Goal: Task Accomplishment & Management: Manage account settings

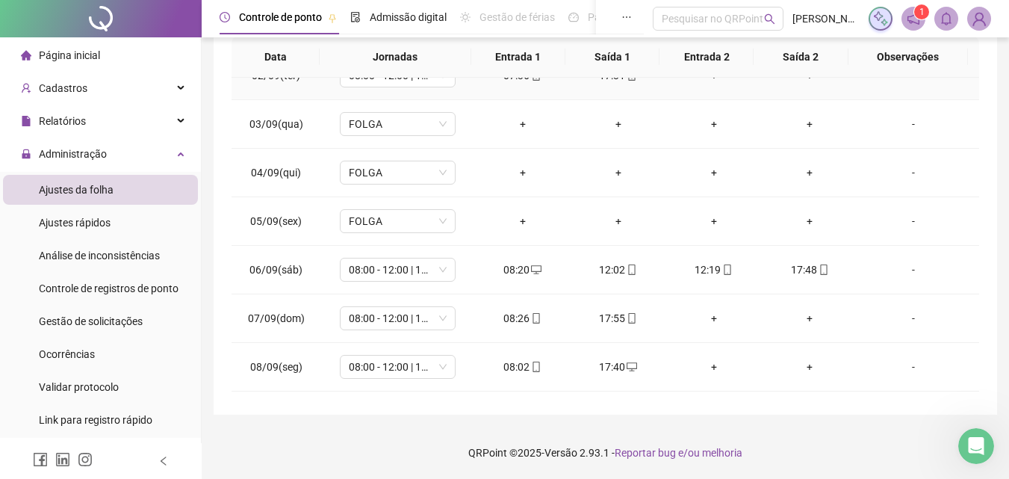
scroll to position [75, 0]
click at [1007, 137] on div "**********" at bounding box center [605, 105] width 807 height 745
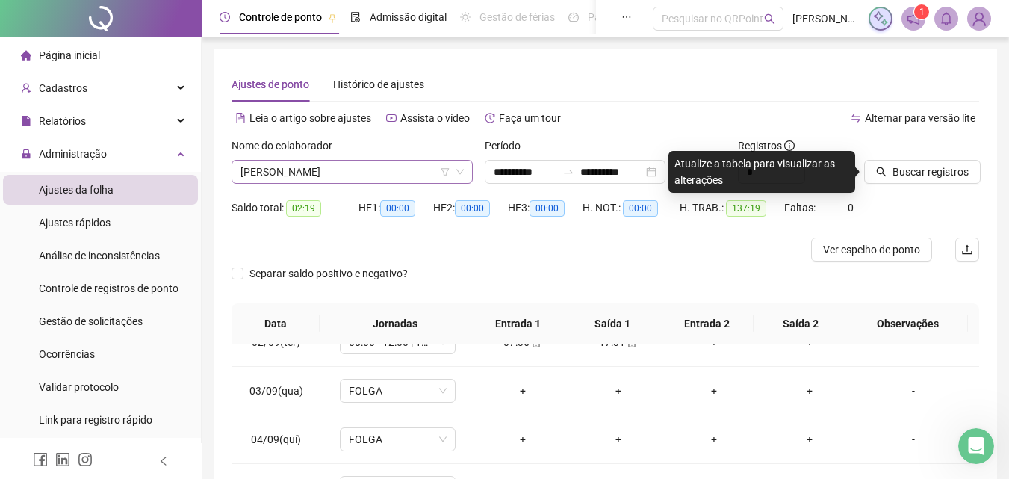
click at [358, 171] on span "[PERSON_NAME]" at bounding box center [352, 172] width 223 height 22
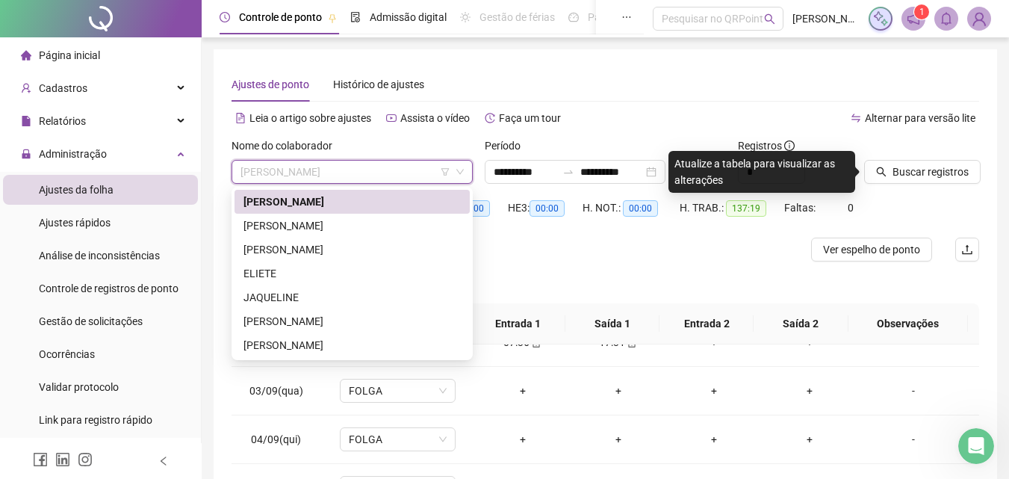
click at [329, 205] on div "[PERSON_NAME]" at bounding box center [351, 201] width 217 height 16
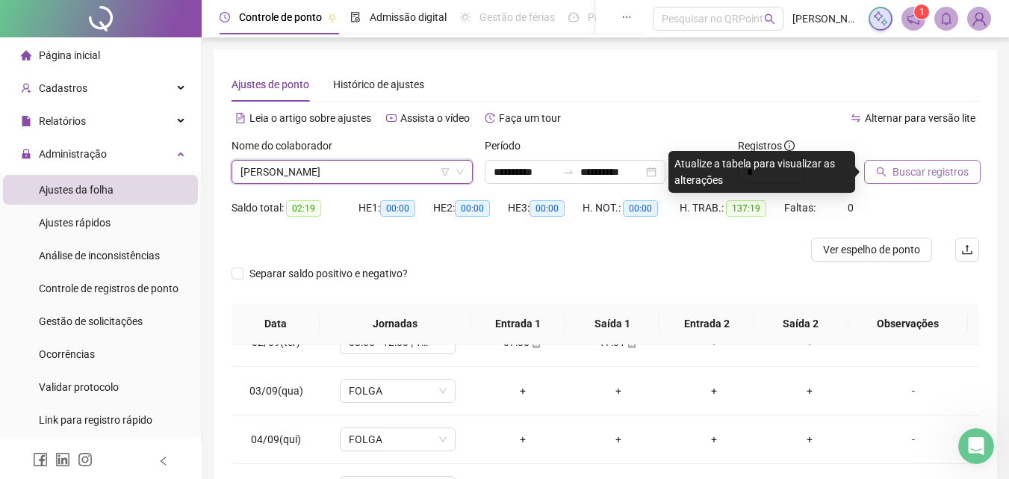
click at [921, 173] on span "Buscar registros" at bounding box center [931, 172] width 76 height 16
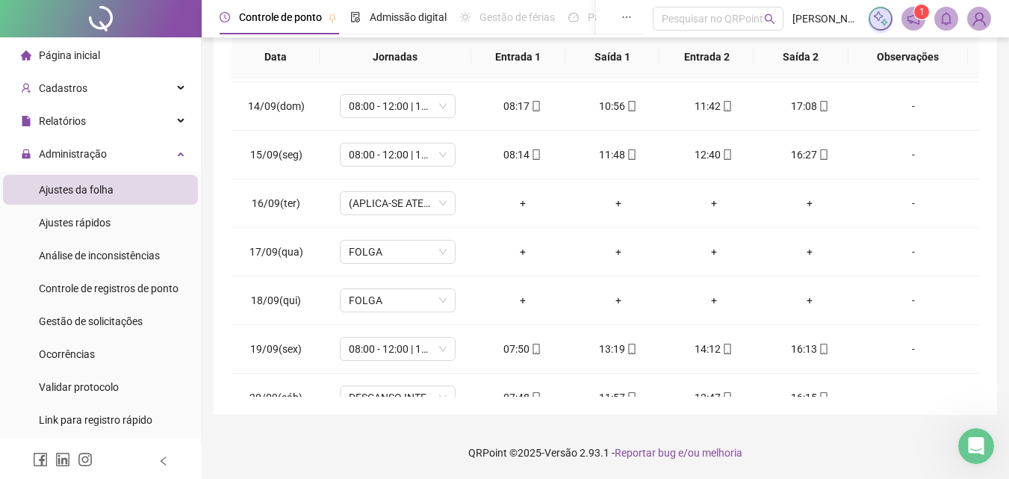
scroll to position [701, 0]
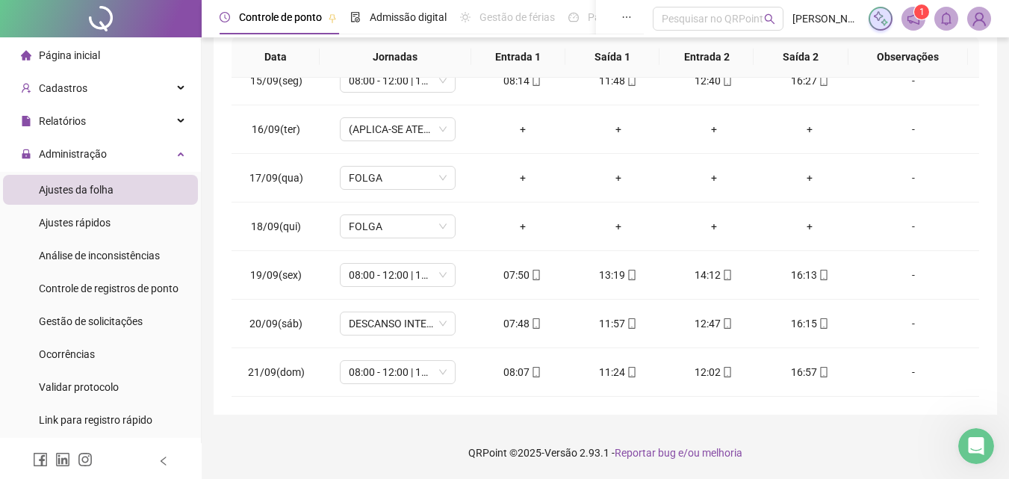
click at [990, 234] on div "**********" at bounding box center [606, 99] width 784 height 632
drag, startPoint x: 990, startPoint y: 229, endPoint x: 987, endPoint y: 175, distance: 54.6
click at [990, 223] on div "**********" at bounding box center [606, 99] width 784 height 632
click at [990, 204] on div "**********" at bounding box center [606, 99] width 784 height 632
drag, startPoint x: 987, startPoint y: 175, endPoint x: 982, endPoint y: 125, distance: 49.6
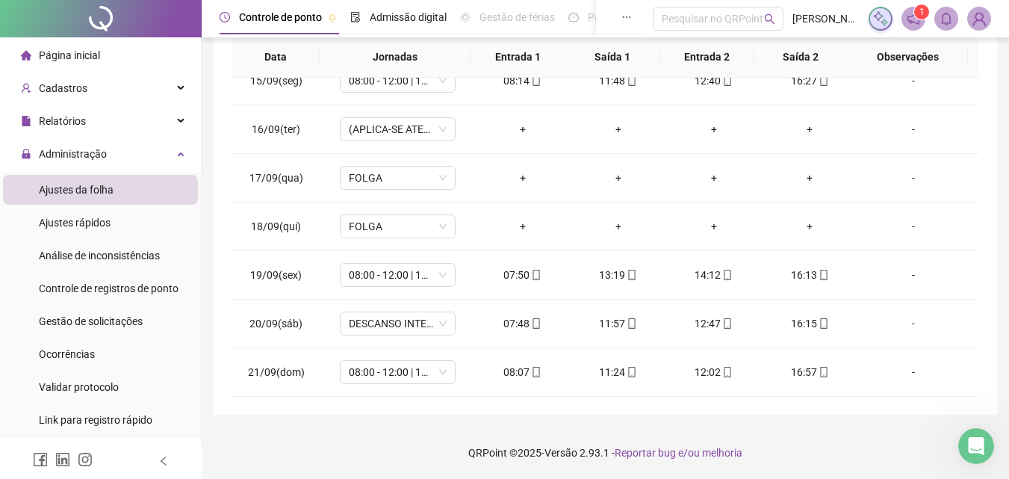
click at [982, 125] on div "**********" at bounding box center [606, 99] width 784 height 632
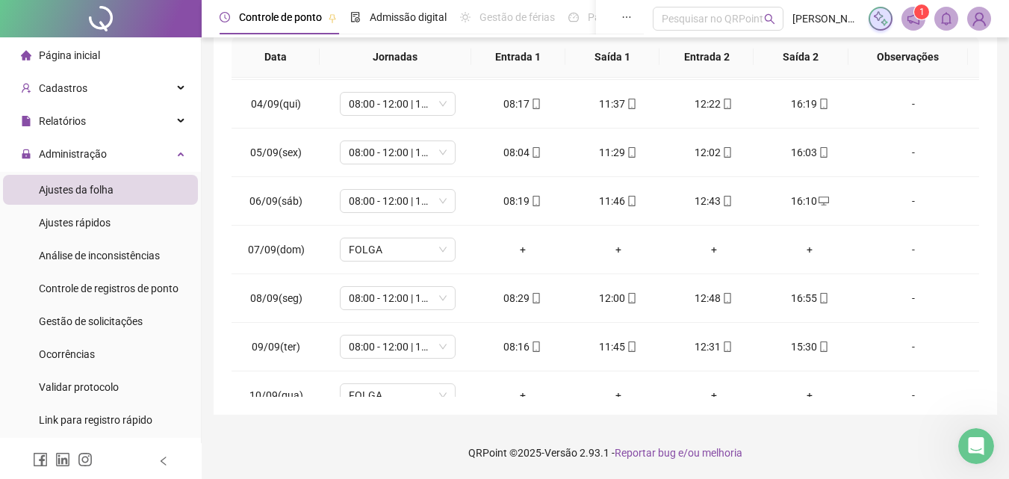
scroll to position [70, 0]
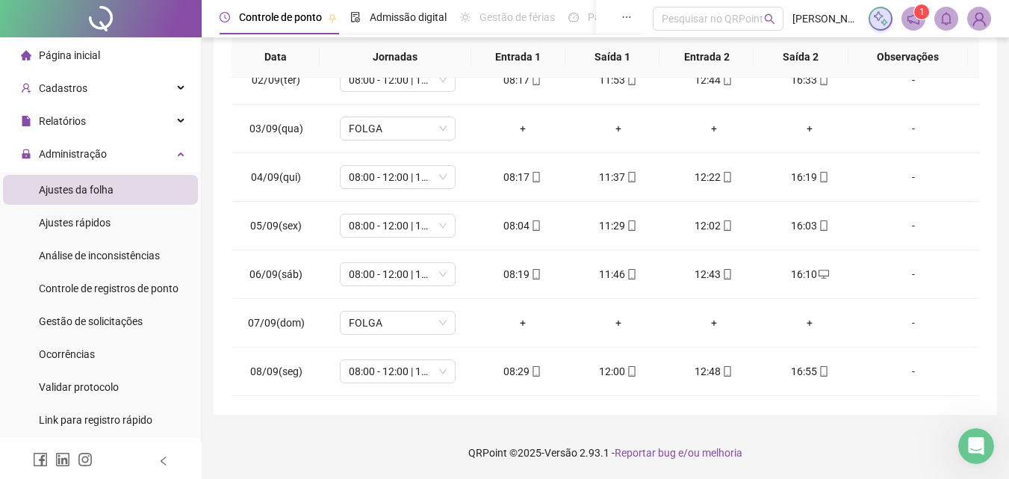
drag, startPoint x: 990, startPoint y: 132, endPoint x: 960, endPoint y: 91, distance: 51.2
click at [990, 96] on div "**********" at bounding box center [606, 99] width 784 height 632
click at [990, 94] on div "**********" at bounding box center [606, 99] width 784 height 632
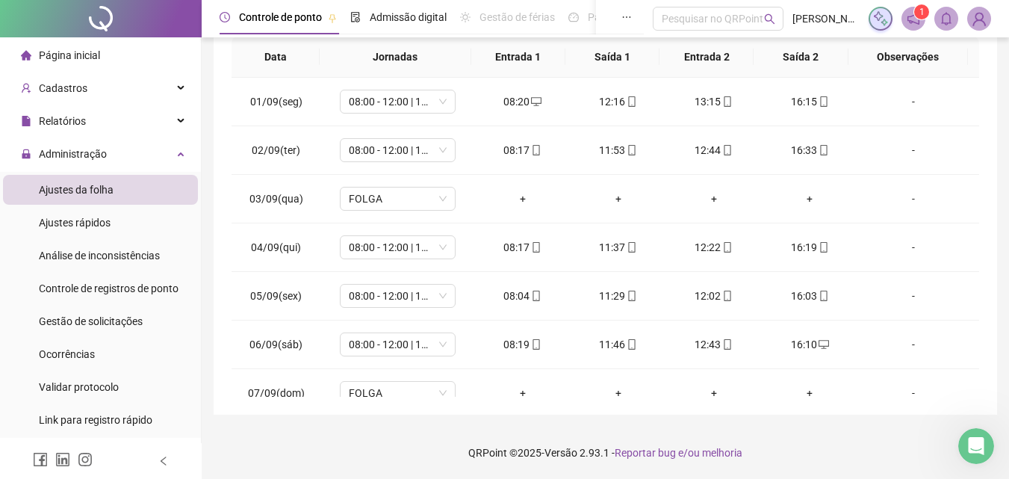
scroll to position [134, 0]
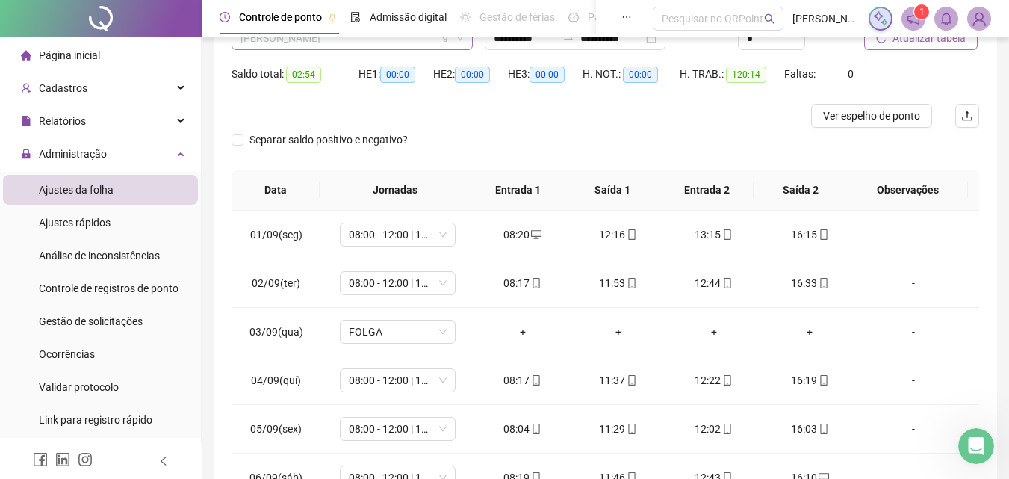
click at [409, 43] on span "[PERSON_NAME]" at bounding box center [352, 38] width 223 height 22
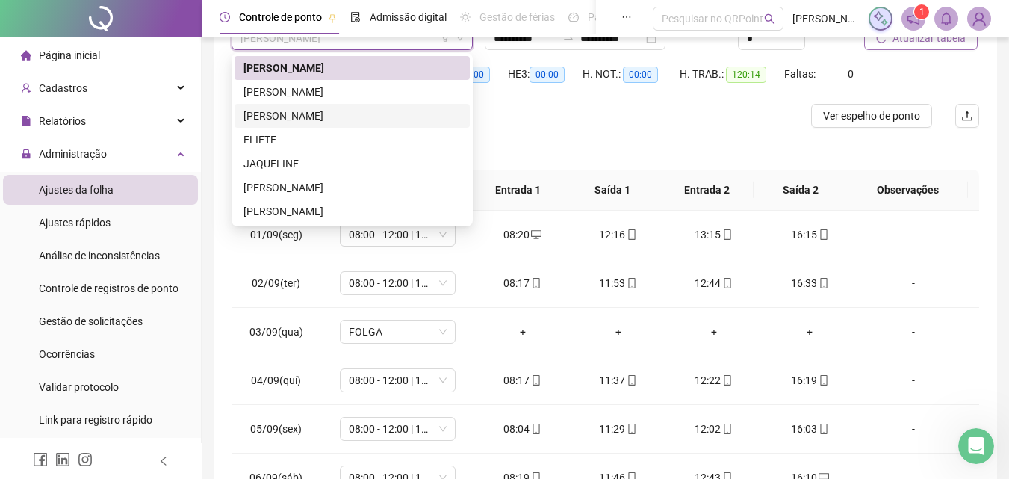
click at [326, 118] on div "[PERSON_NAME]" at bounding box center [351, 116] width 217 height 16
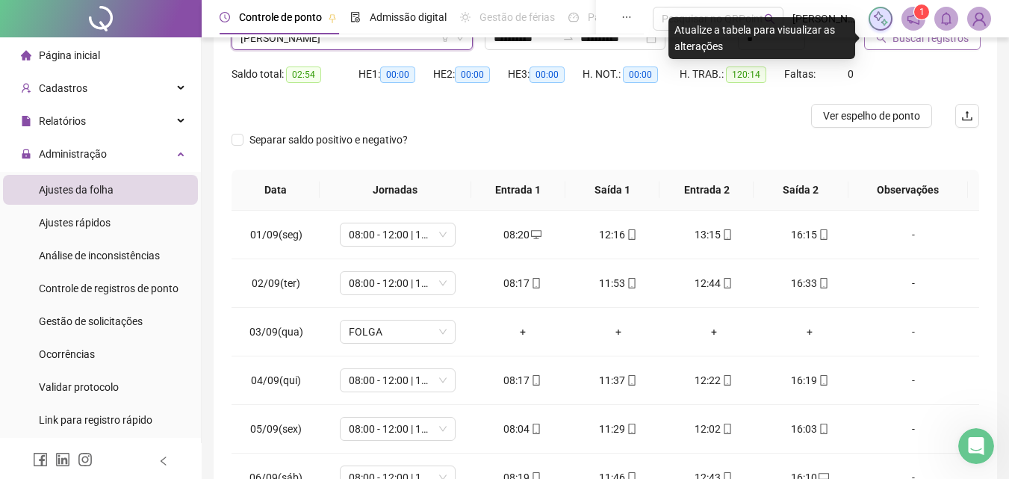
click at [916, 40] on span "Buscar registros" at bounding box center [931, 38] width 76 height 16
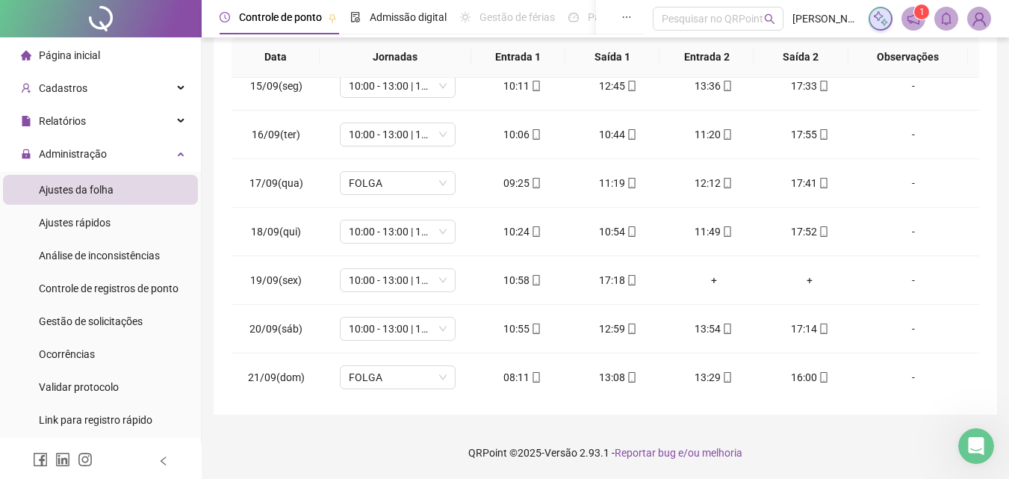
scroll to position [701, 0]
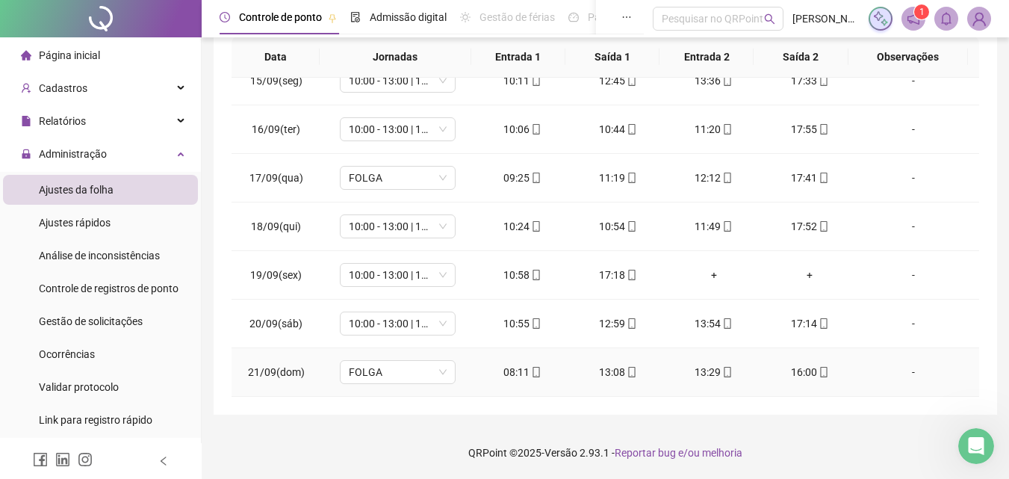
click at [400, 391] on td "FOLGA" at bounding box center [397, 372] width 154 height 49
click at [411, 364] on span "FOLGA" at bounding box center [398, 372] width 98 height 22
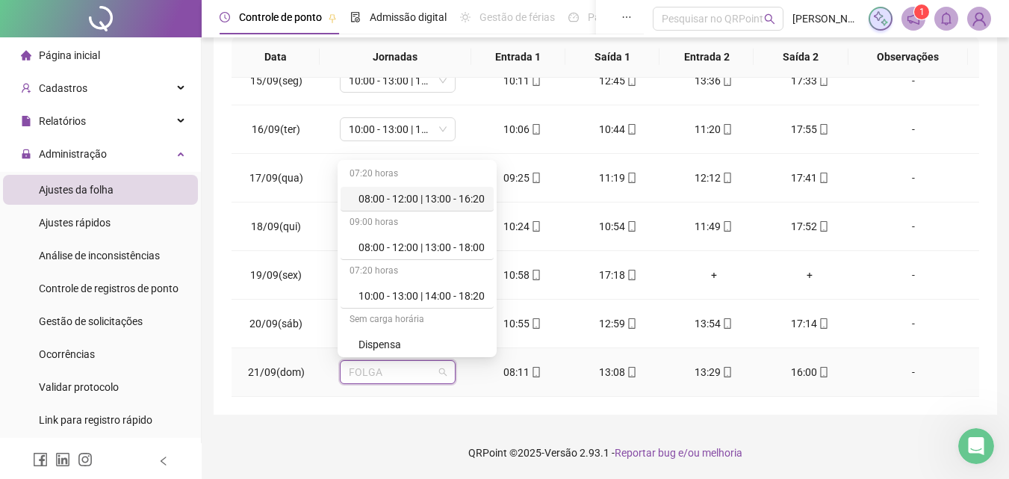
click at [399, 201] on div "08:00 - 12:00 | 13:00 - 16:20" at bounding box center [422, 198] width 126 height 16
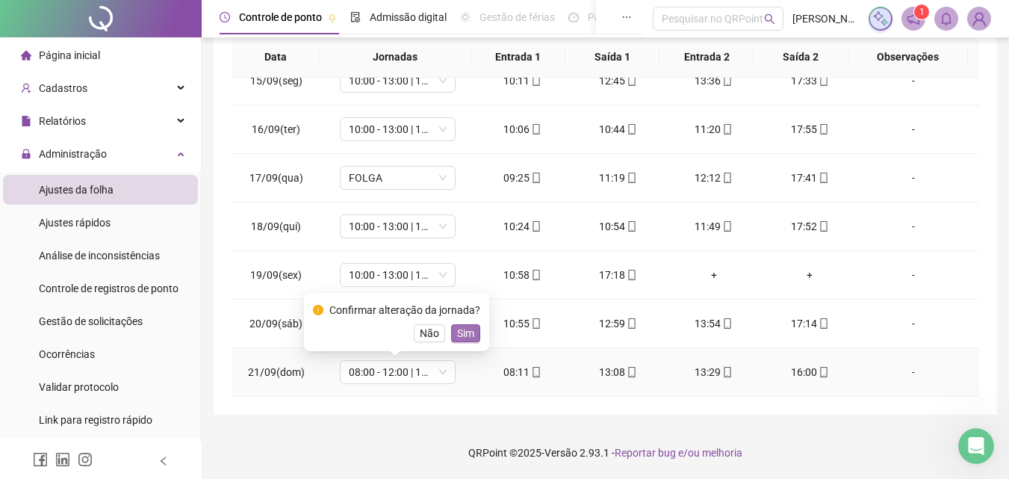
click at [468, 336] on span "Sim" at bounding box center [465, 333] width 17 height 16
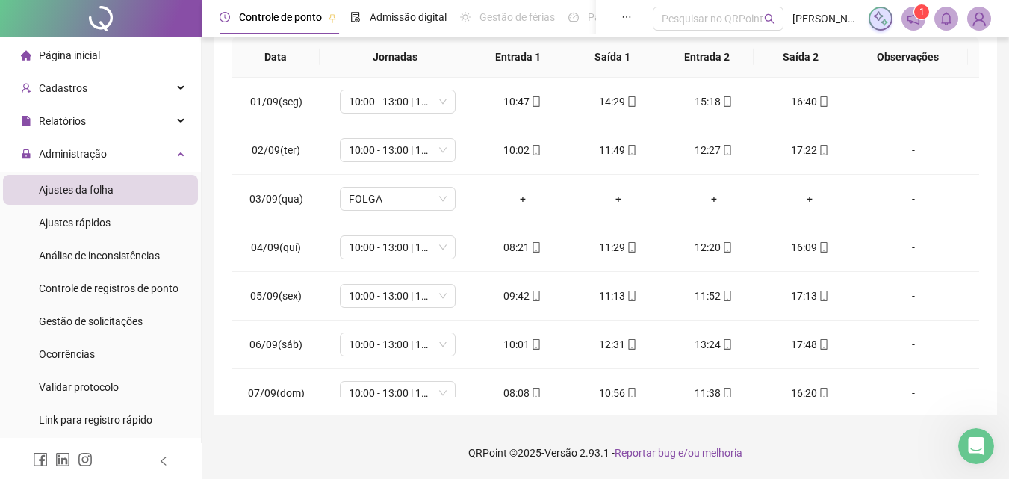
scroll to position [0, 0]
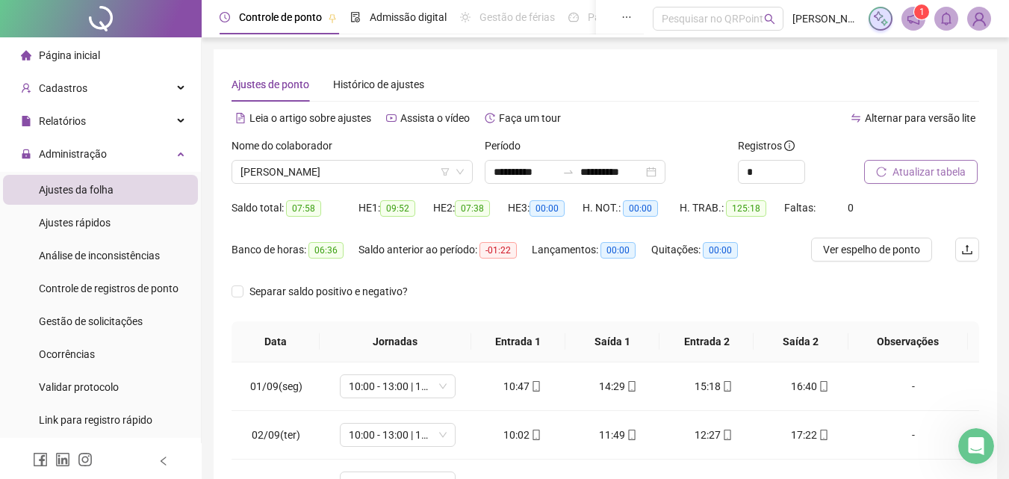
click at [931, 172] on span "Atualizar tabela" at bounding box center [929, 172] width 73 height 16
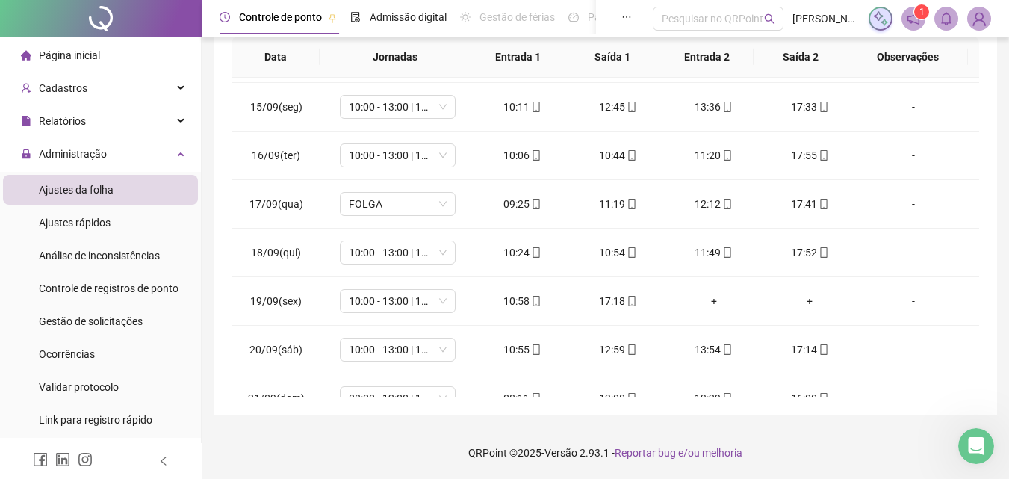
scroll to position [701, 0]
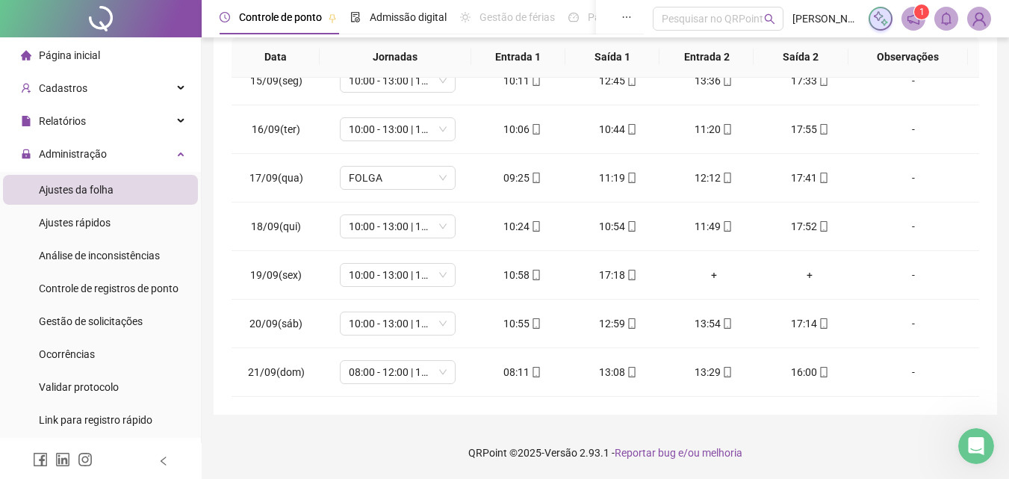
click at [1003, 111] on div "**********" at bounding box center [605, 96] width 807 height 763
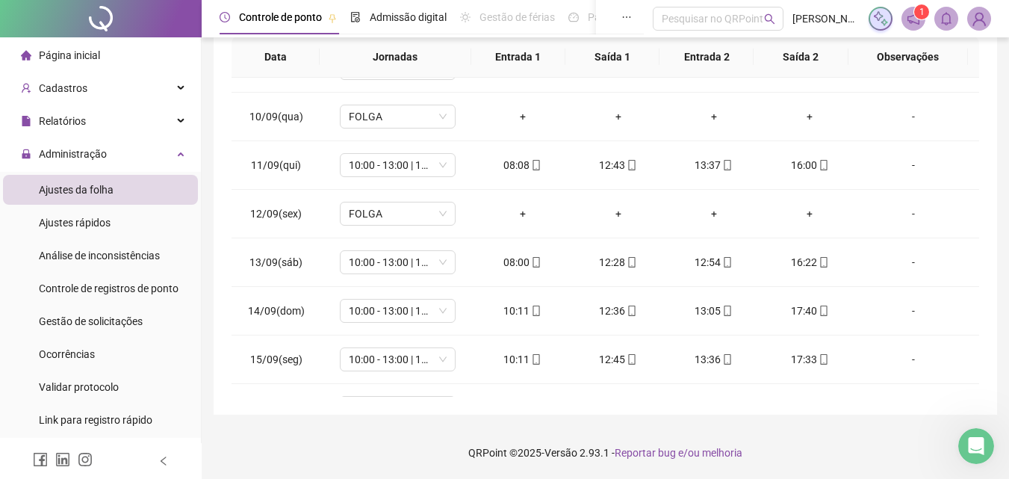
scroll to position [143, 0]
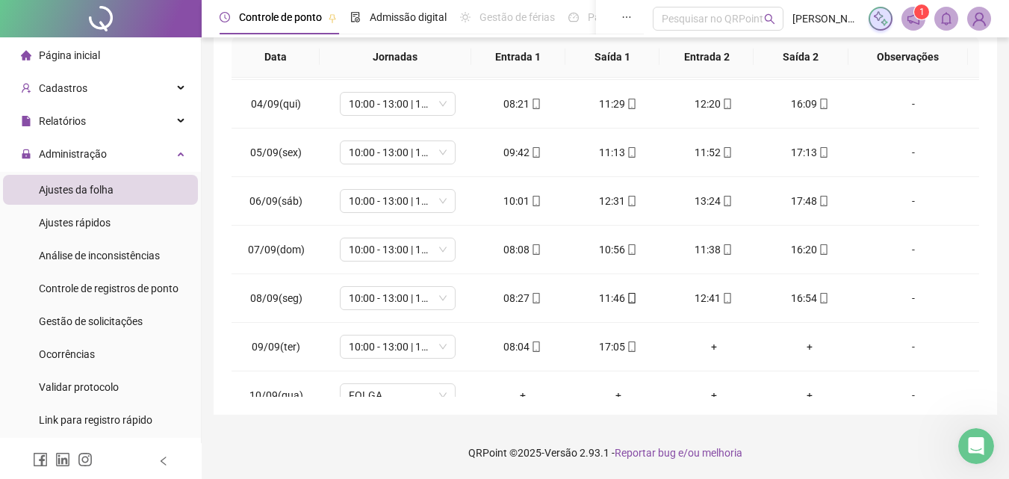
click at [981, 108] on div "**********" at bounding box center [606, 90] width 784 height 650
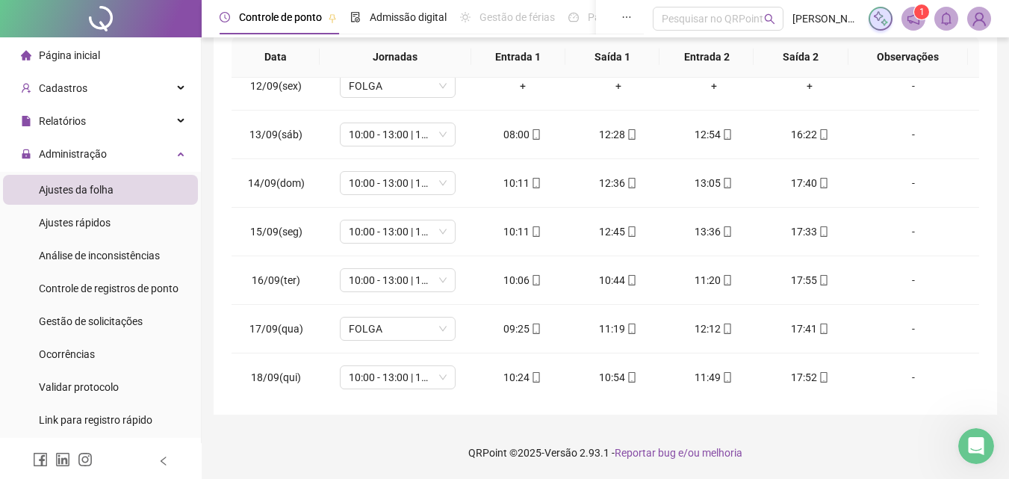
scroll to position [701, 0]
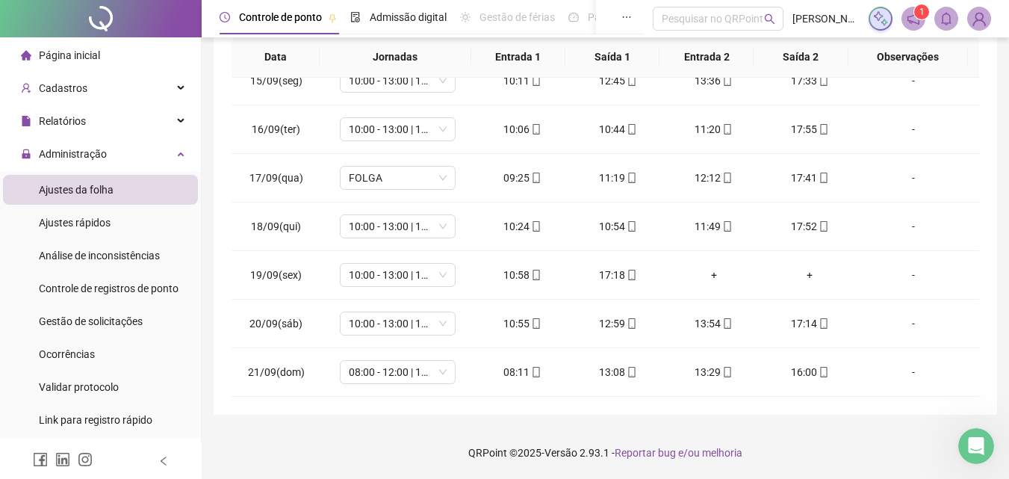
click at [985, 332] on div "**********" at bounding box center [606, 90] width 784 height 650
drag, startPoint x: 785, startPoint y: 320, endPoint x: 823, endPoint y: 327, distance: 38.7
click at [823, 327] on div "17:14" at bounding box center [810, 323] width 72 height 16
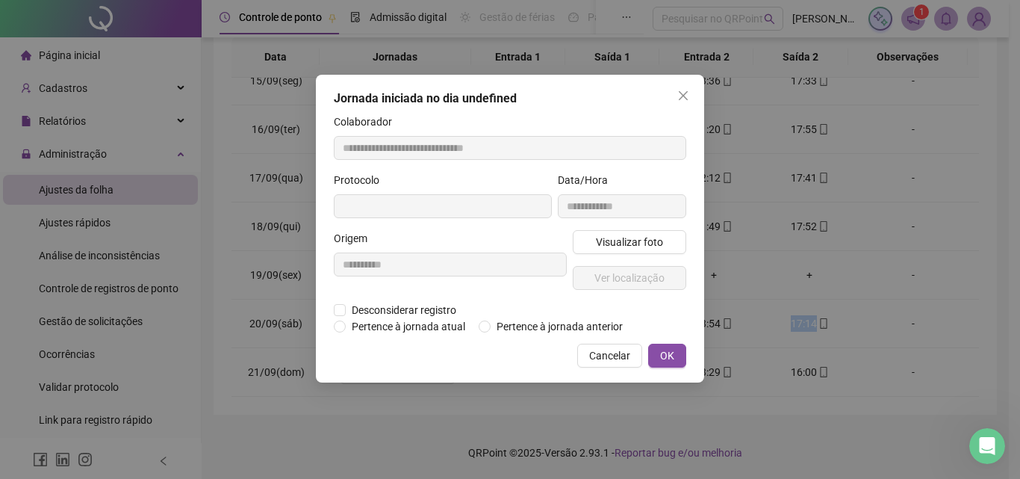
type input "**********"
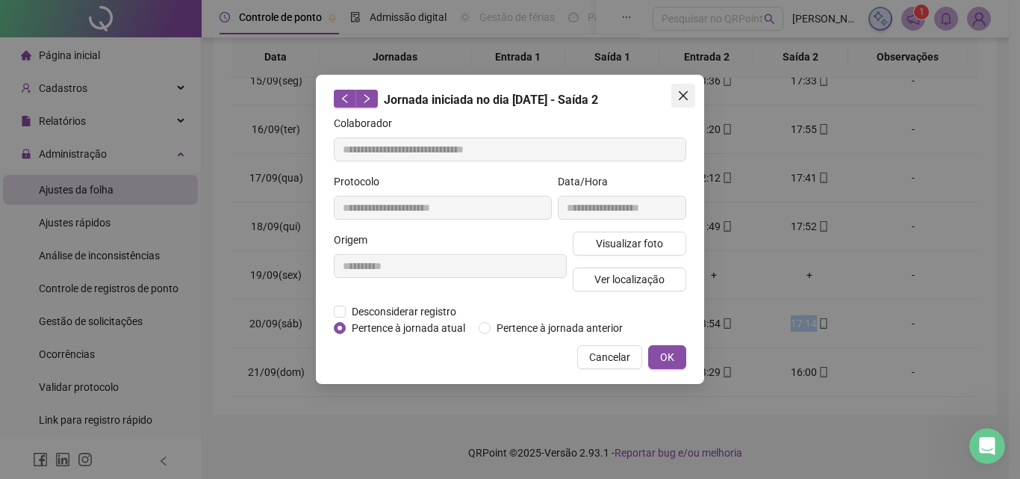
click at [684, 101] on icon "close" at bounding box center [683, 96] width 12 height 12
click at [684, 101] on div "**********" at bounding box center [510, 239] width 1020 height 479
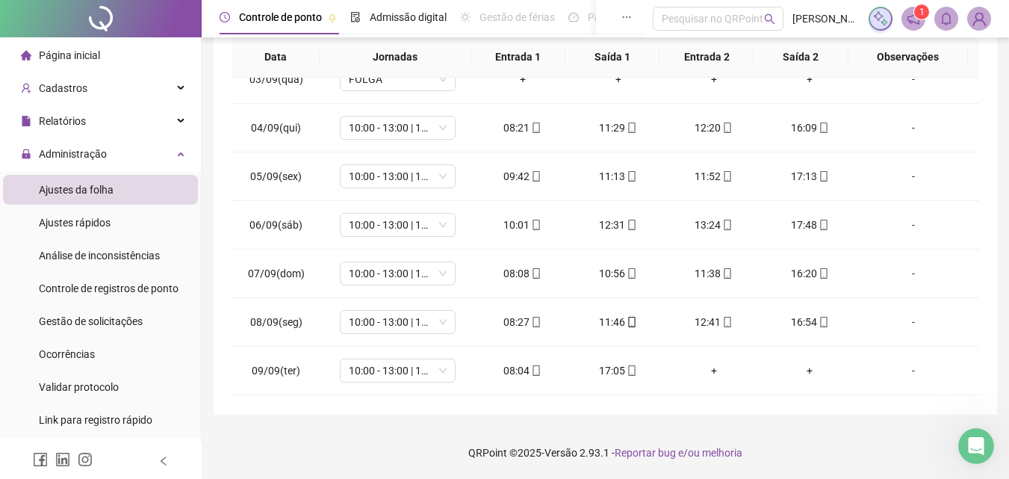
scroll to position [0, 0]
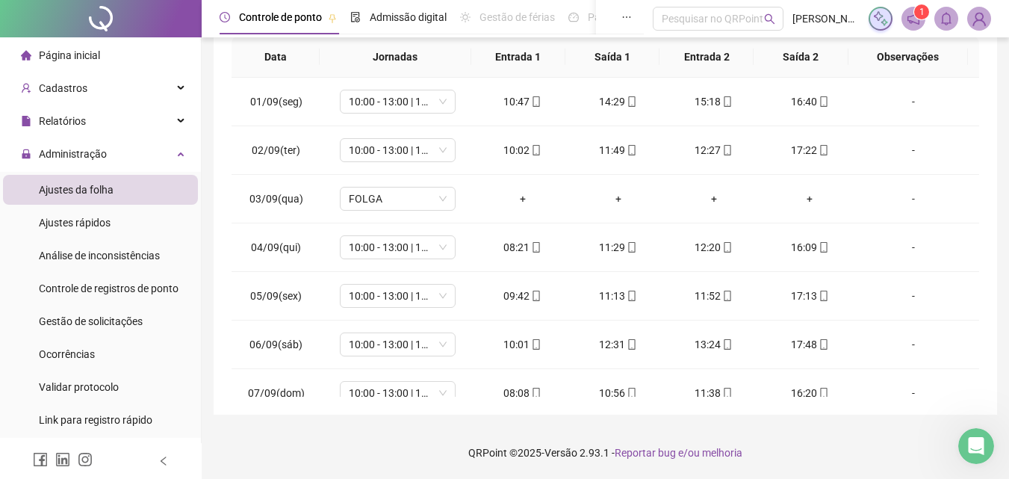
drag, startPoint x: 973, startPoint y: 349, endPoint x: 979, endPoint y: 87, distance: 262.2
click at [979, 87] on div "**********" at bounding box center [606, 90] width 784 height 650
drag, startPoint x: 979, startPoint y: 87, endPoint x: 989, endPoint y: 238, distance: 151.9
click at [989, 241] on div "**********" at bounding box center [606, 90] width 784 height 650
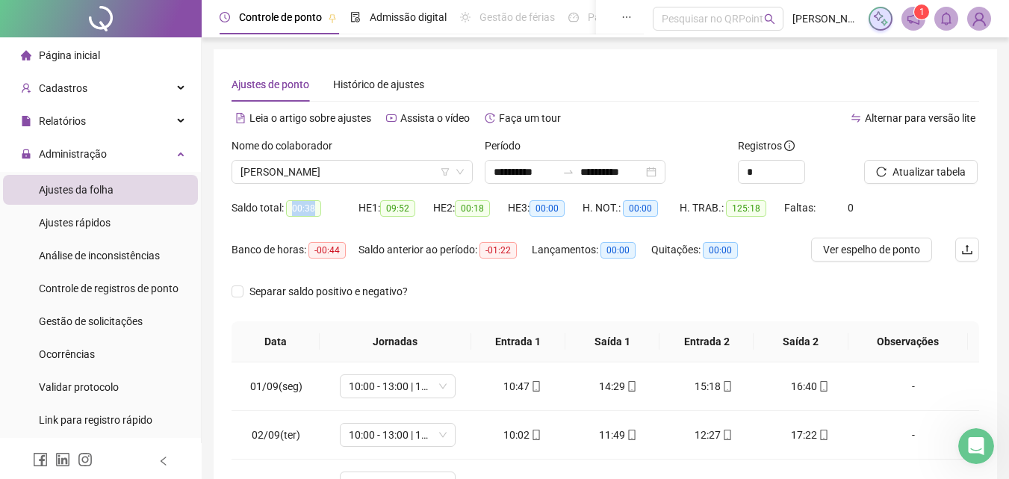
drag, startPoint x: 304, startPoint y: 197, endPoint x: 320, endPoint y: 210, distance: 20.8
click at [320, 210] on div "Saldo total: 00:38" at bounding box center [295, 208] width 127 height 24
click at [320, 210] on div "Saldo total: 00:38" at bounding box center [295, 207] width 127 height 17
drag, startPoint x: 297, startPoint y: 212, endPoint x: 305, endPoint y: 204, distance: 11.1
click at [302, 205] on span "00:38" at bounding box center [303, 208] width 35 height 16
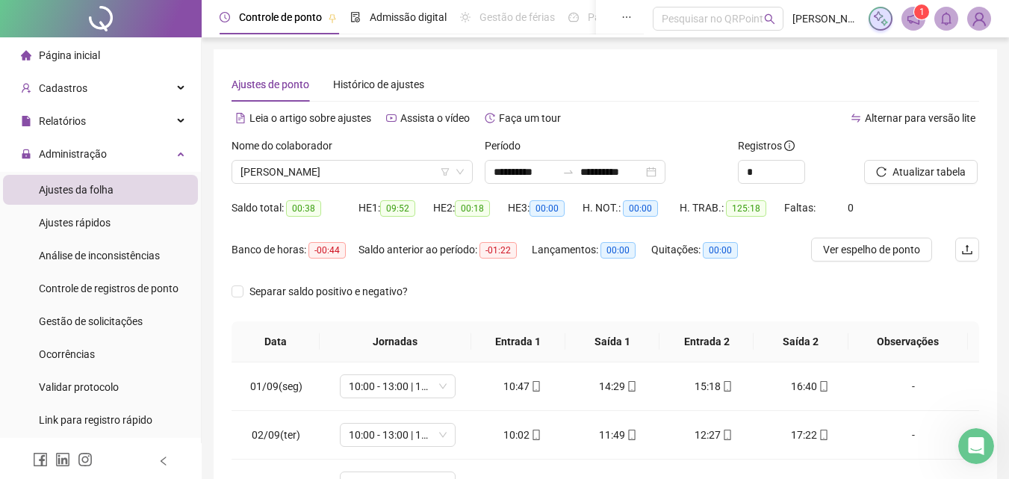
click at [305, 204] on span "00:38" at bounding box center [303, 208] width 35 height 16
click at [429, 179] on span "[PERSON_NAME]" at bounding box center [352, 172] width 223 height 22
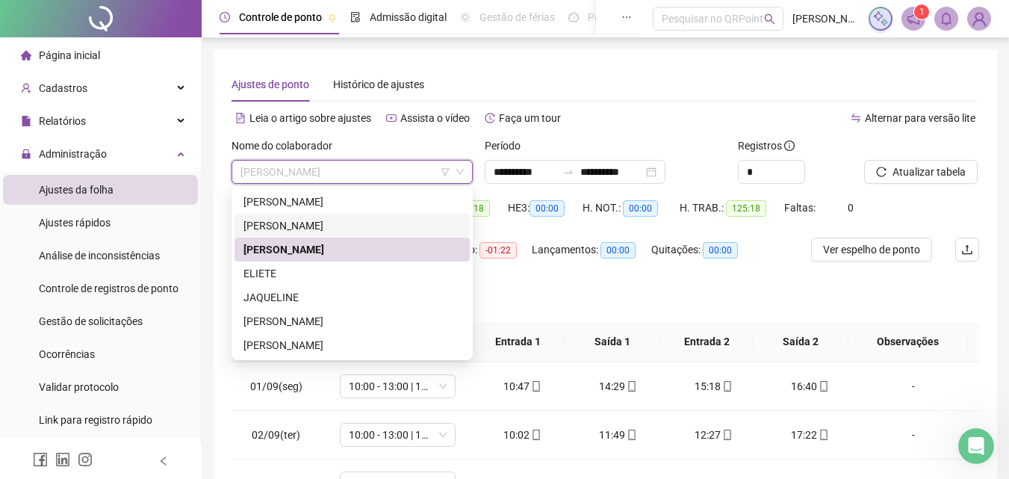
click at [273, 230] on div "[PERSON_NAME]" at bounding box center [351, 225] width 217 height 16
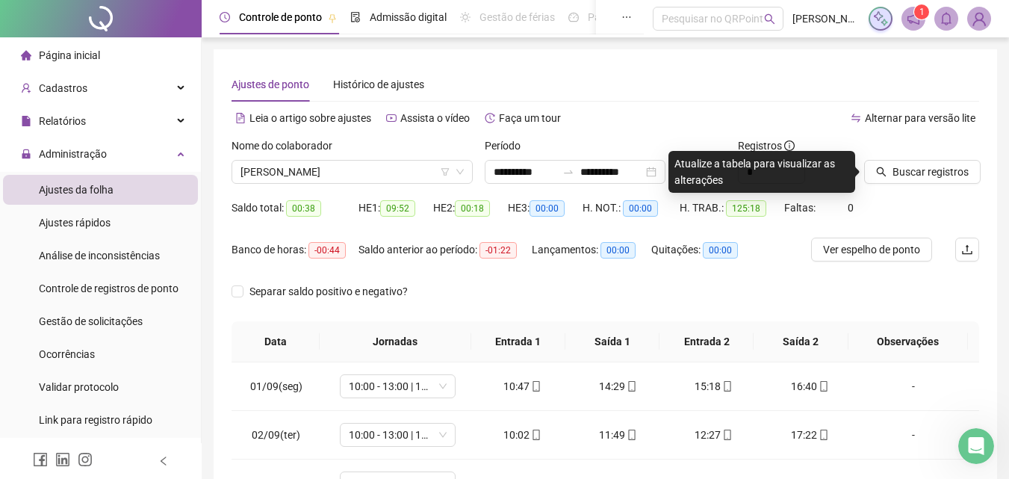
click at [911, 156] on div at bounding box center [903, 148] width 78 height 22
click at [911, 161] on div "Buscar registros" at bounding box center [903, 160] width 78 height 46
click at [910, 163] on button "Buscar registros" at bounding box center [922, 172] width 117 height 24
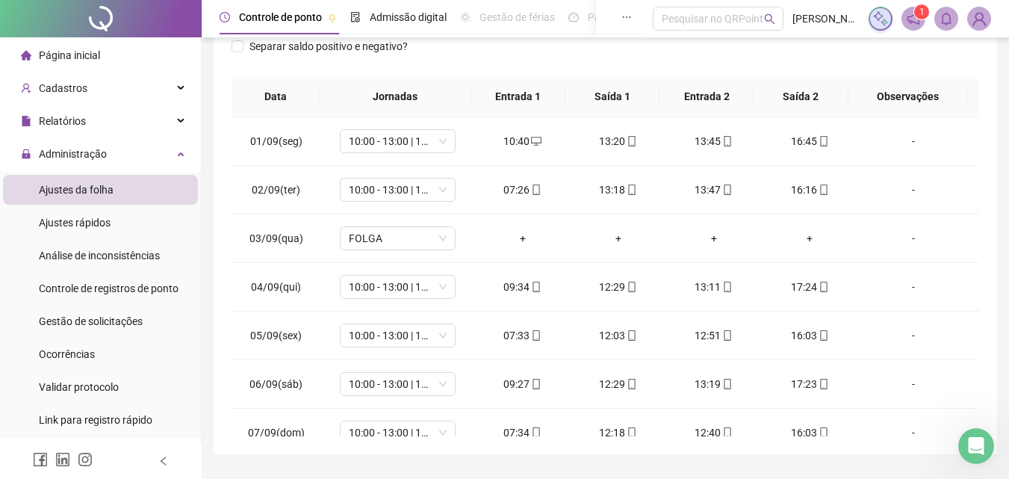
scroll to position [208, 0]
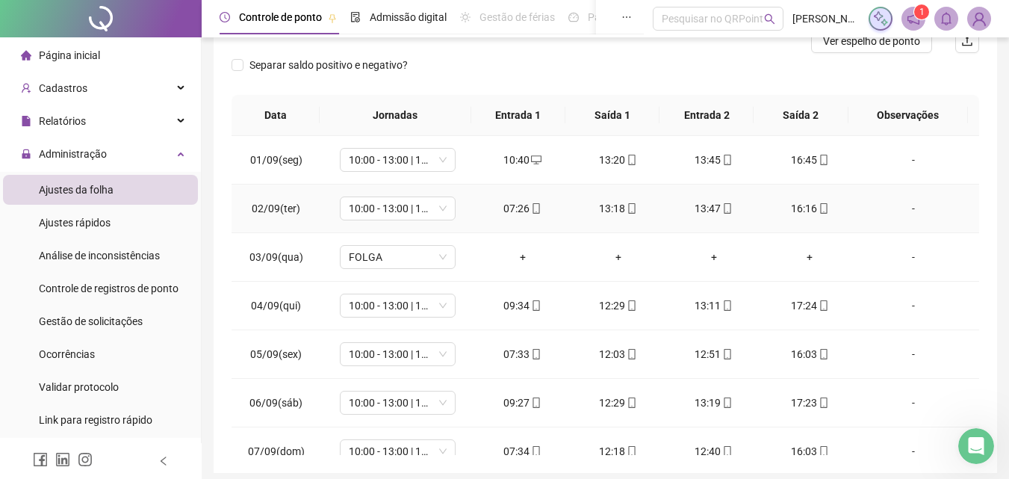
click at [967, 222] on td "-" at bounding box center [918, 208] width 122 height 49
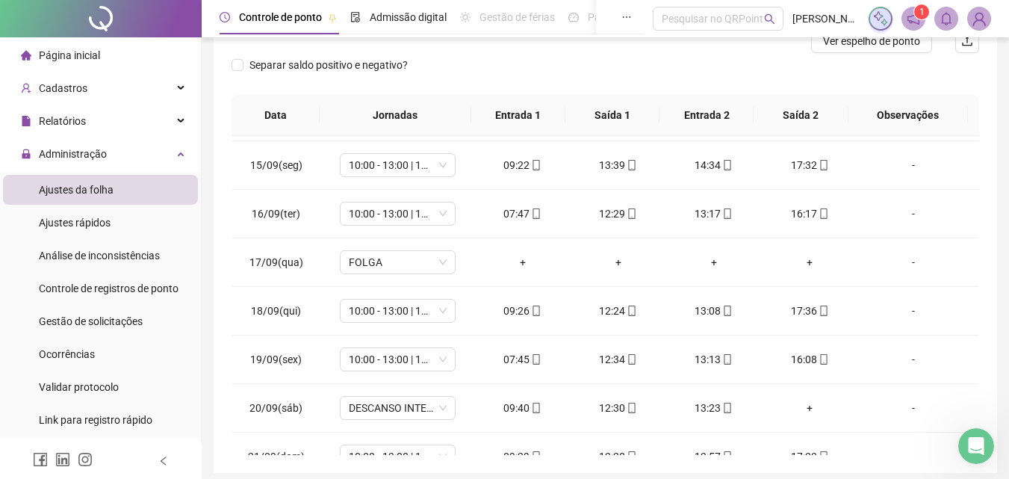
scroll to position [701, 0]
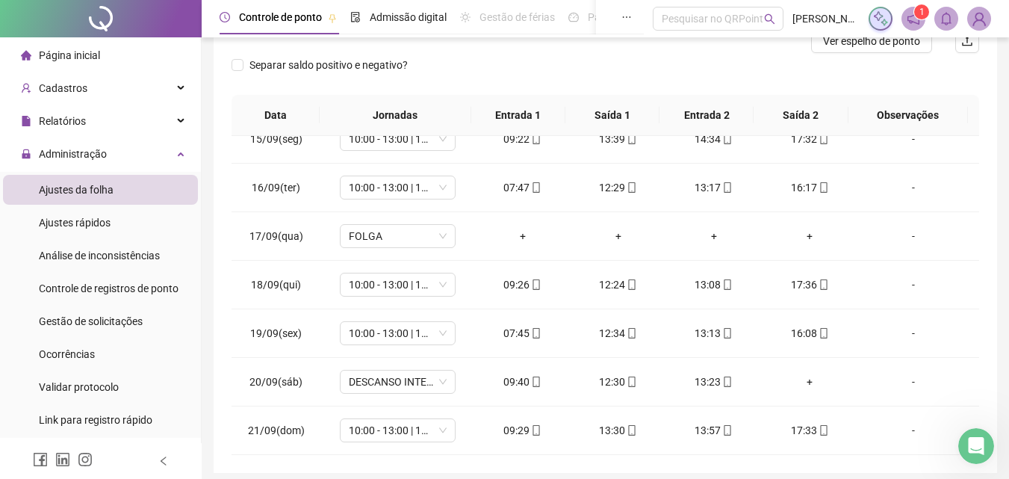
drag, startPoint x: 975, startPoint y: 238, endPoint x: 13, endPoint y: 5, distance: 989.1
click at [396, 386] on span "DESCANSO INTER-JORNADA" at bounding box center [398, 381] width 98 height 22
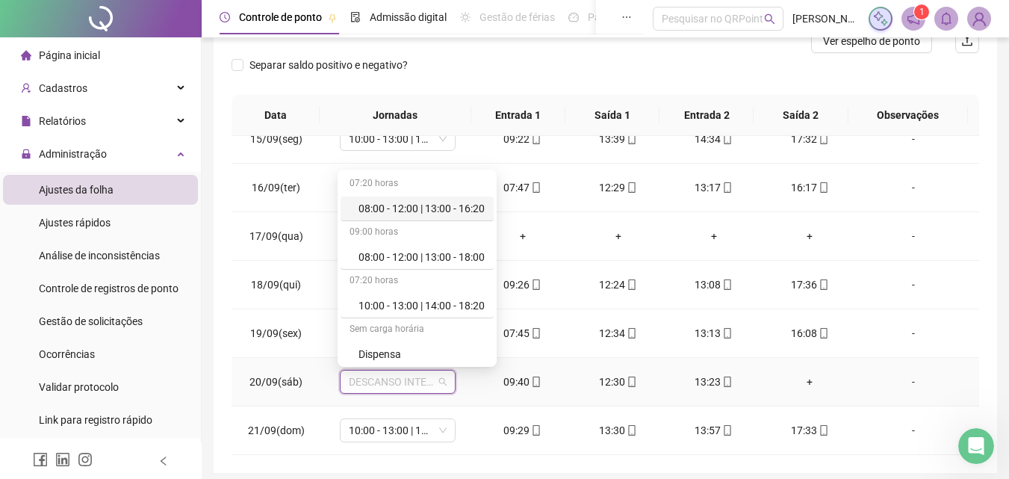
click at [404, 200] on div "08:00 - 12:00 | 13:00 - 16:20" at bounding box center [422, 208] width 126 height 16
click at [449, 208] on td "10:00 - 13:00 | 14:00 - 18:20" at bounding box center [397, 188] width 154 height 49
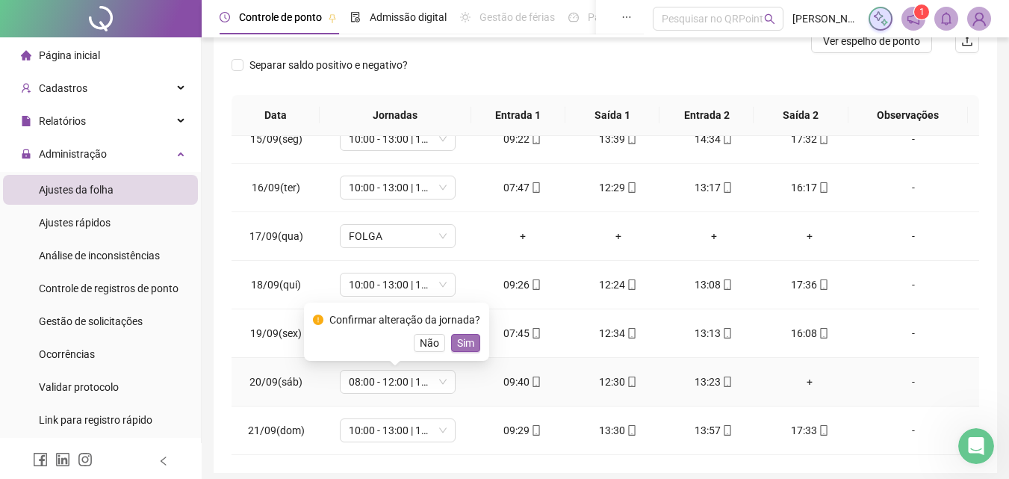
click at [468, 335] on div "Confirmar alteração da jornada? Não Sim" at bounding box center [396, 331] width 167 height 40
click at [468, 336] on span "Sim" at bounding box center [465, 343] width 17 height 16
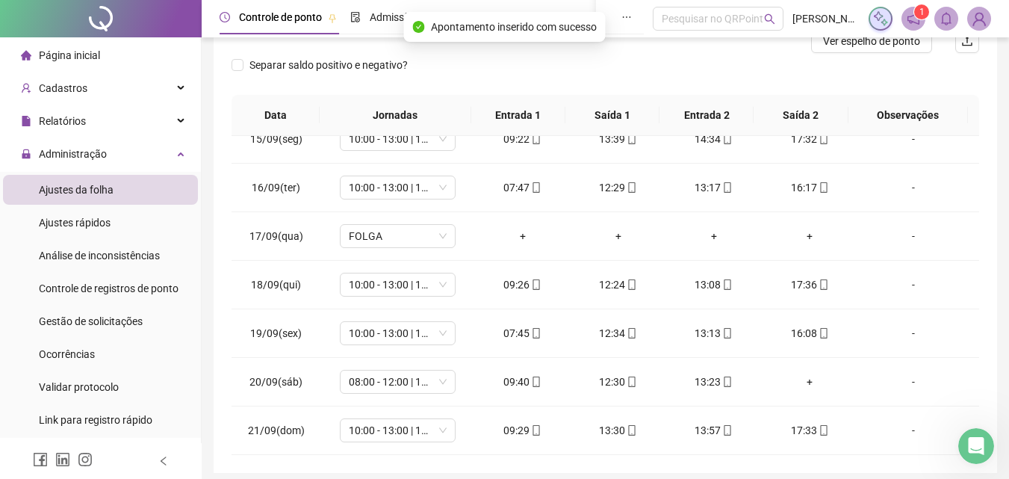
scroll to position [267, 0]
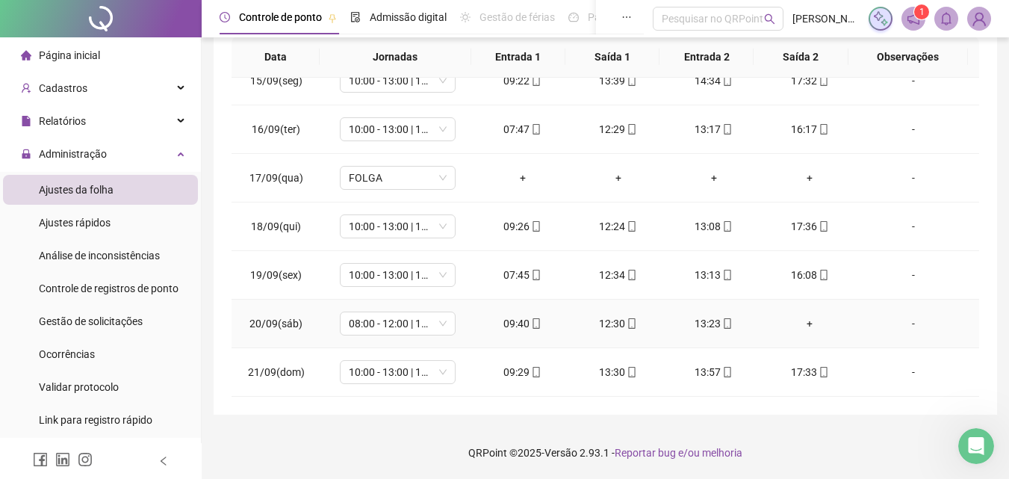
click at [798, 325] on div "+" at bounding box center [810, 323] width 72 height 16
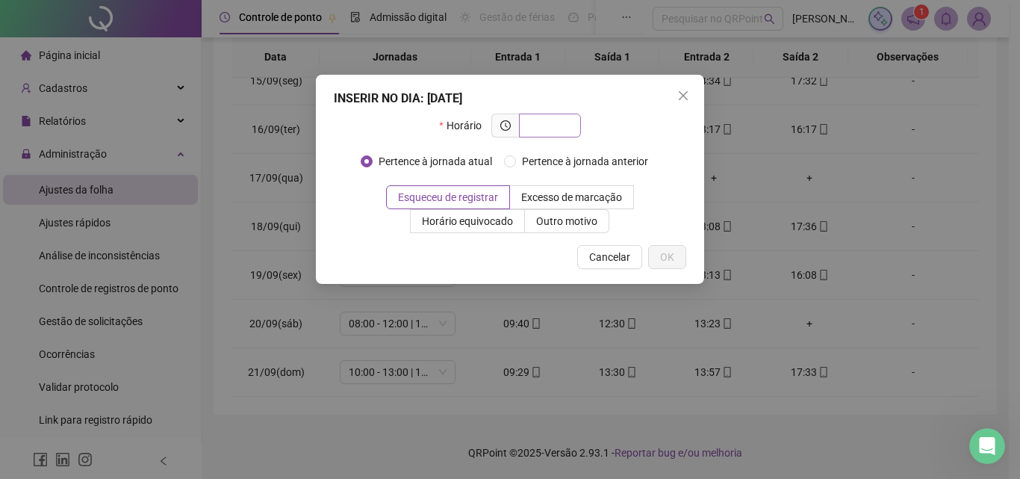
click at [544, 114] on span at bounding box center [550, 126] width 62 height 24
click at [544, 124] on input "text" at bounding box center [548, 125] width 41 height 16
type input "*****"
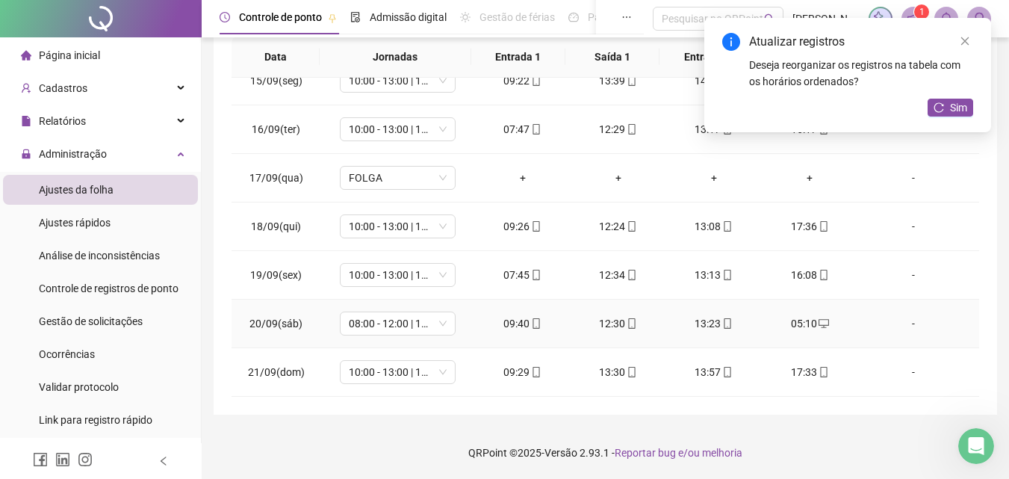
click at [787, 317] on div "05:10" at bounding box center [810, 323] width 72 height 16
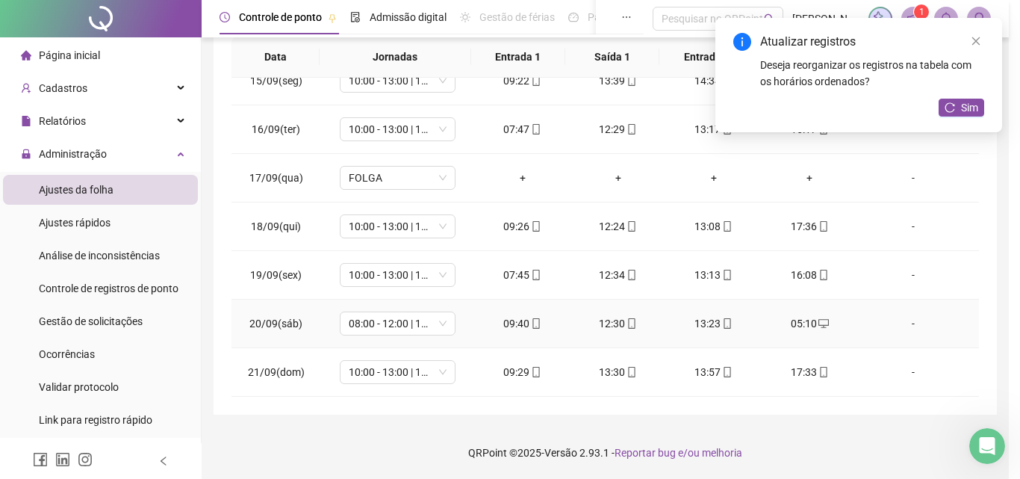
type input "**********"
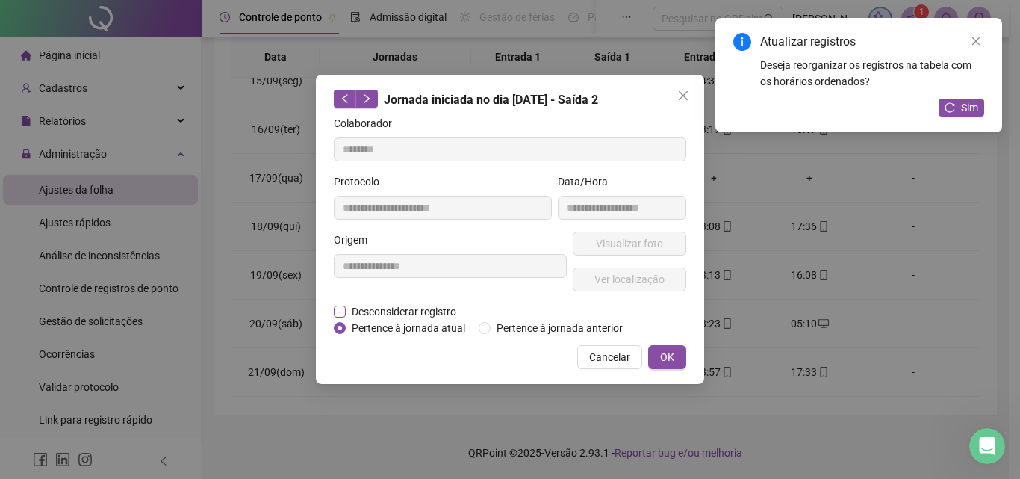
click at [385, 308] on span "Desconsiderar registro" at bounding box center [404, 311] width 117 height 16
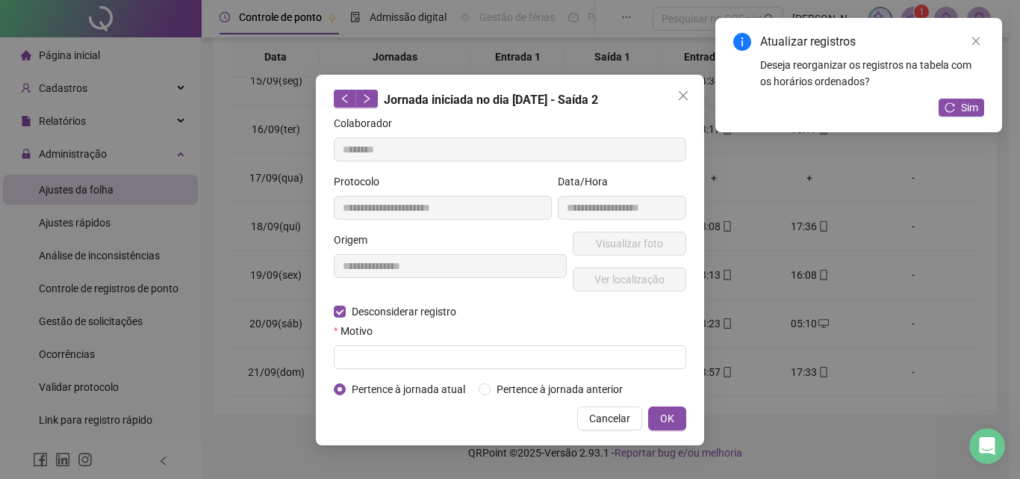
click at [605, 344] on div "Motivo" at bounding box center [510, 334] width 353 height 22
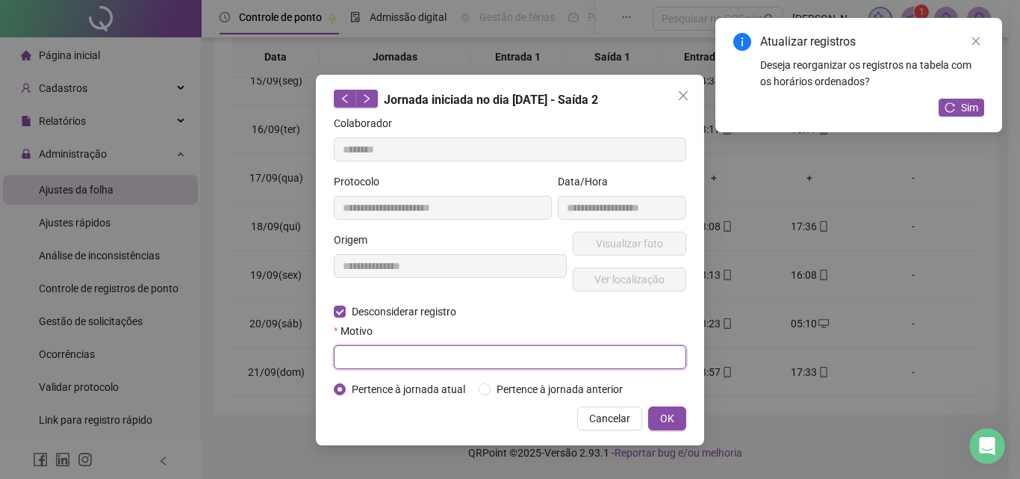
click at [607, 364] on input "text" at bounding box center [510, 357] width 353 height 24
type input "***"
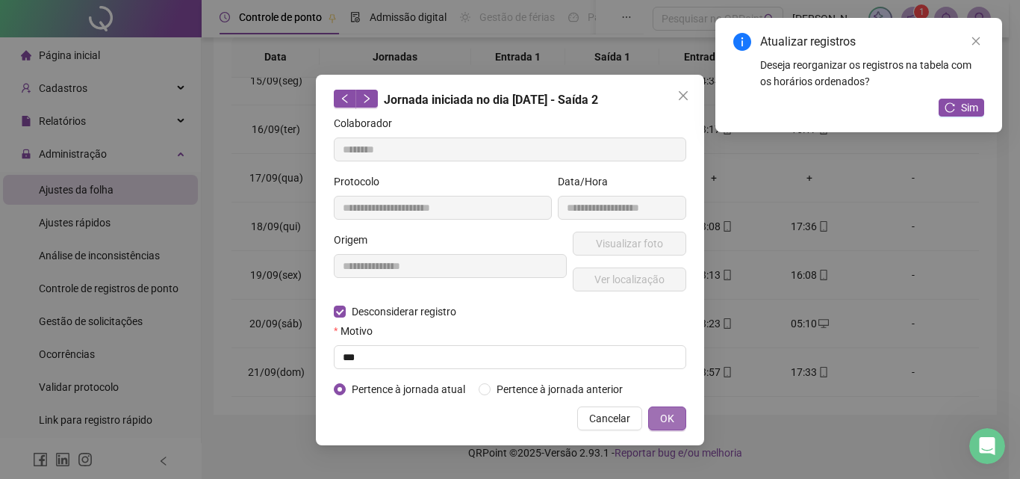
click at [665, 420] on span "OK" at bounding box center [667, 418] width 14 height 16
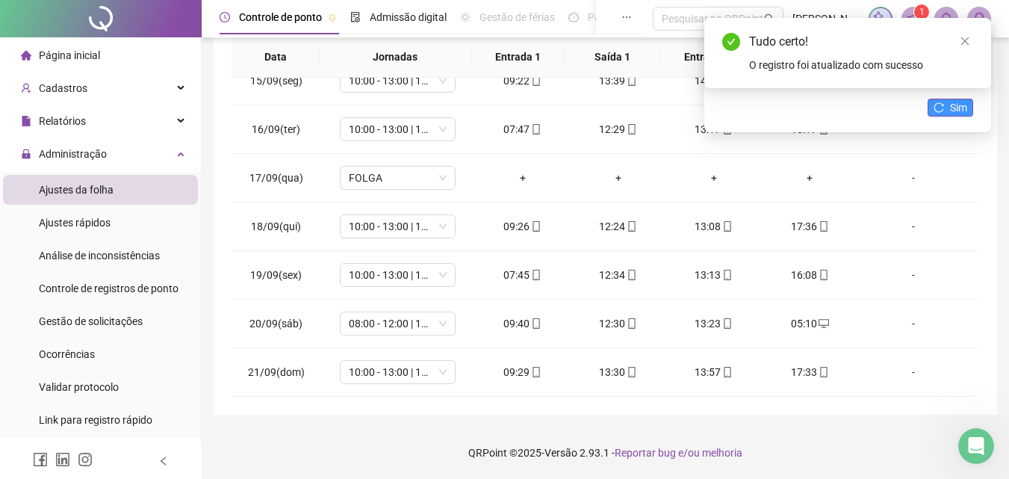
click at [933, 104] on button "Sim" at bounding box center [951, 108] width 46 height 18
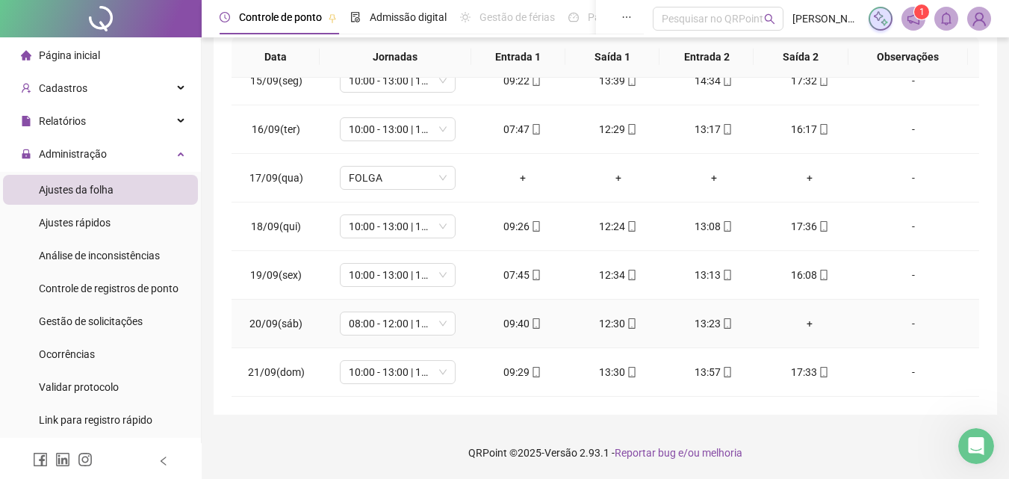
click at [798, 323] on div "+" at bounding box center [810, 323] width 72 height 16
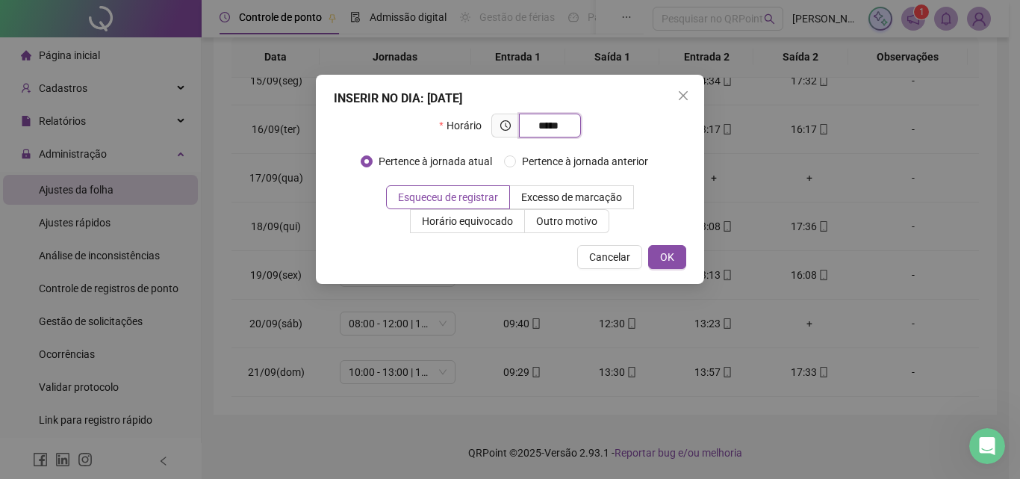
type input "*****"
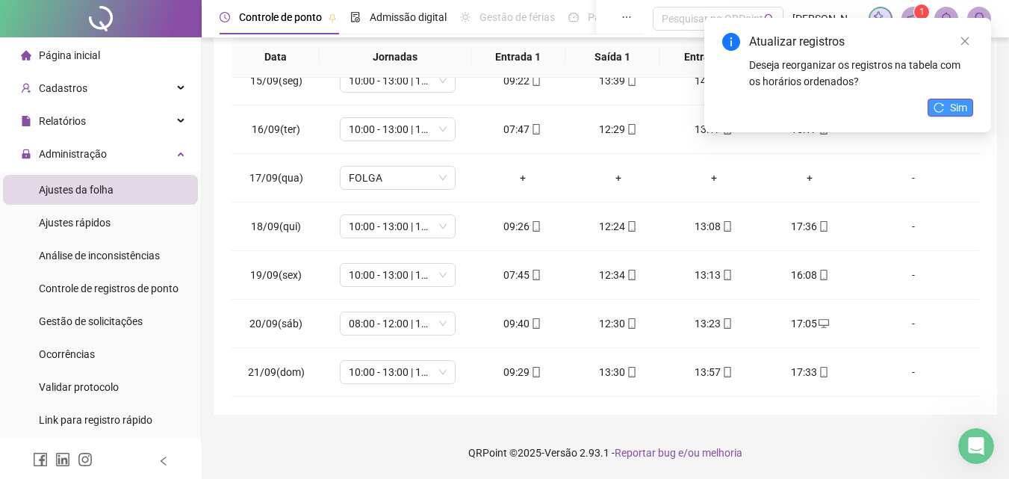
click at [944, 100] on button "Sim" at bounding box center [951, 108] width 46 height 18
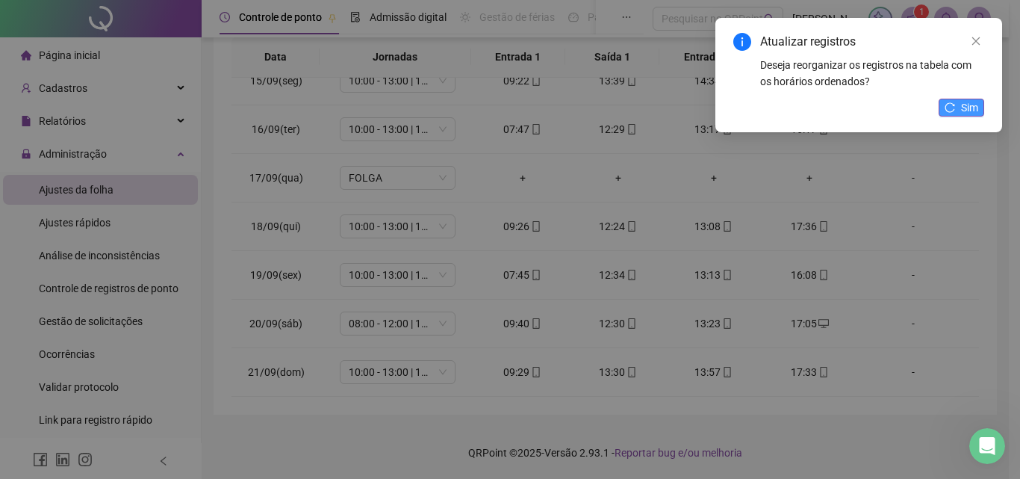
click at [943, 111] on button "Sim" at bounding box center [962, 108] width 46 height 18
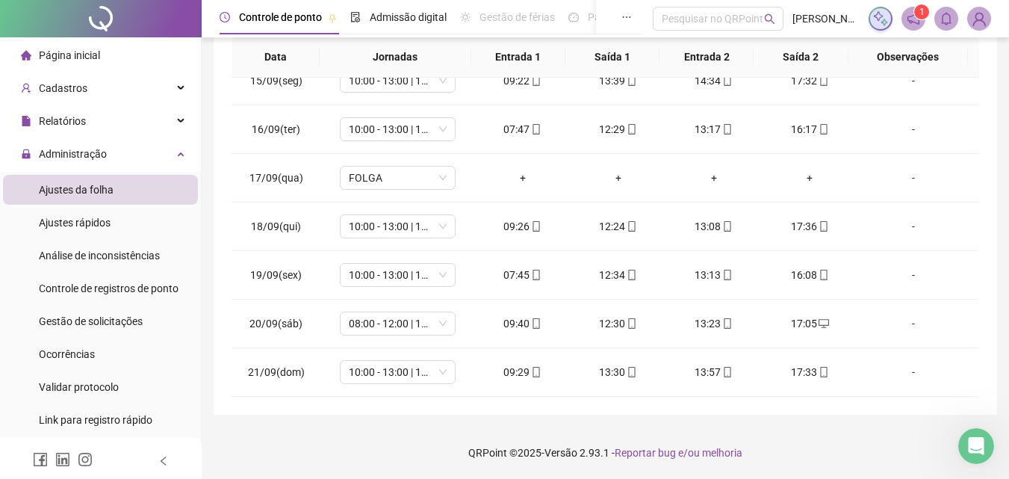
scroll to position [0, 0]
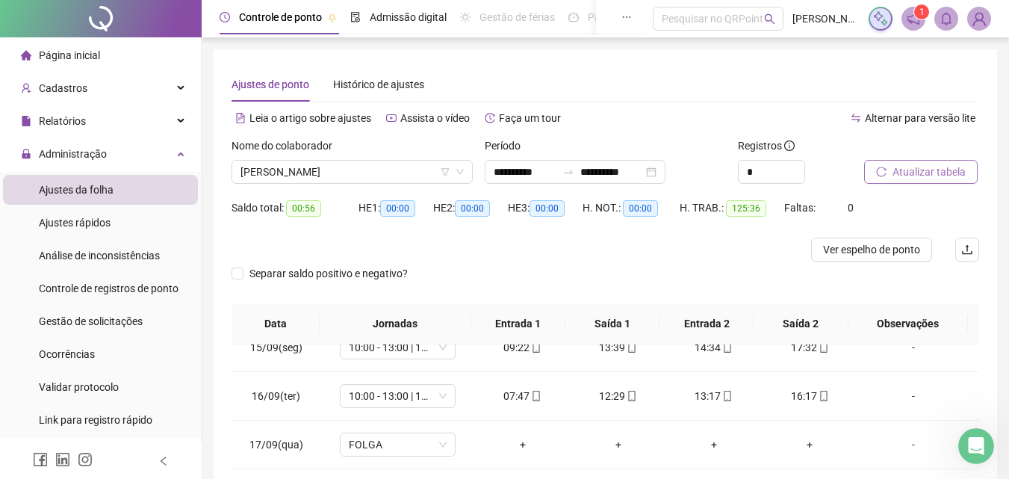
click at [872, 181] on button "Atualizar tabela" at bounding box center [921, 172] width 114 height 24
drag, startPoint x: 1008, startPoint y: 157, endPoint x: 1010, endPoint y: 201, distance: 44.1
click at [1008, 201] on html "**********" at bounding box center [504, 239] width 1009 height 479
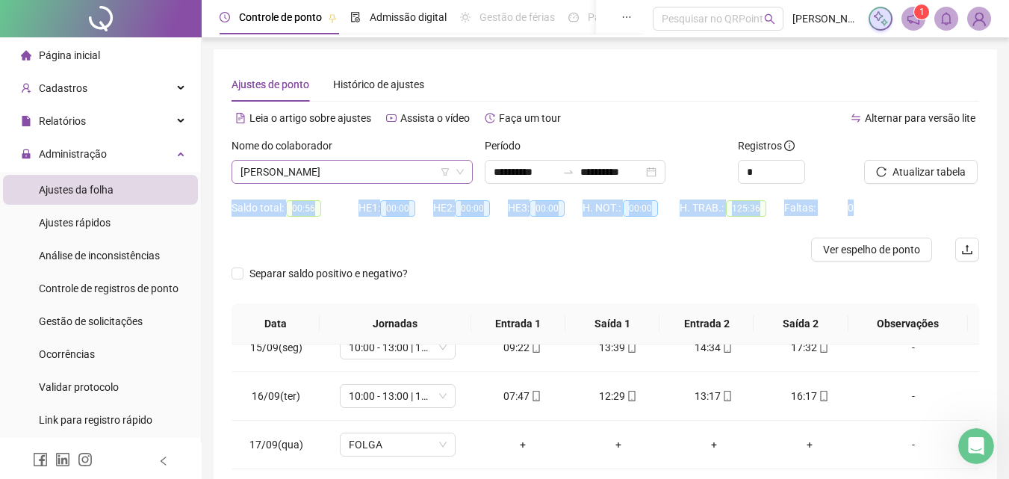
click at [414, 171] on span "[PERSON_NAME]" at bounding box center [352, 172] width 223 height 22
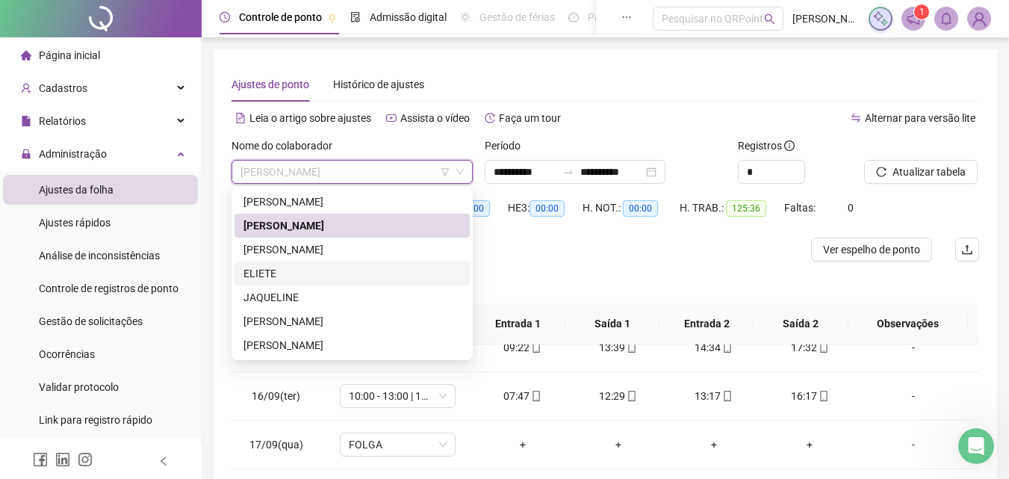
click at [333, 273] on div "ELIETE" at bounding box center [351, 273] width 217 height 16
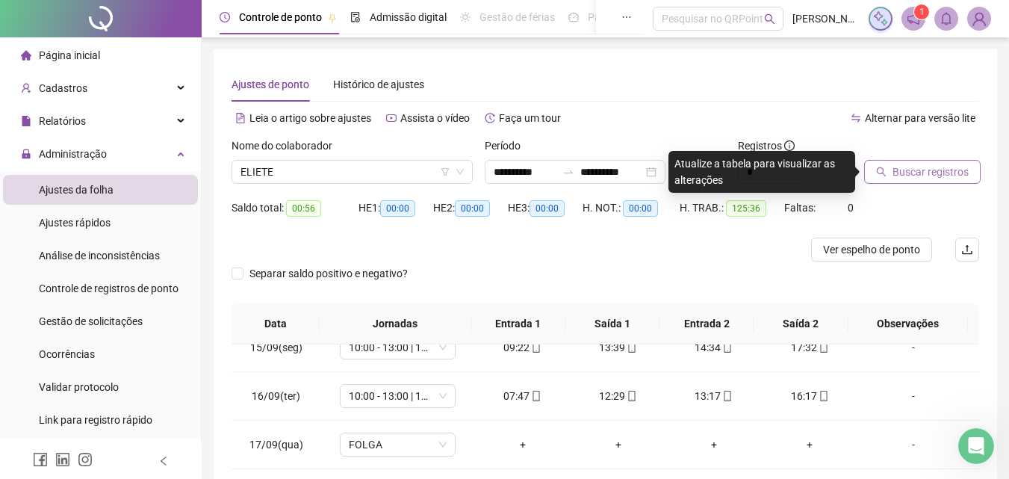
click at [930, 180] on button "Buscar registros" at bounding box center [922, 172] width 117 height 24
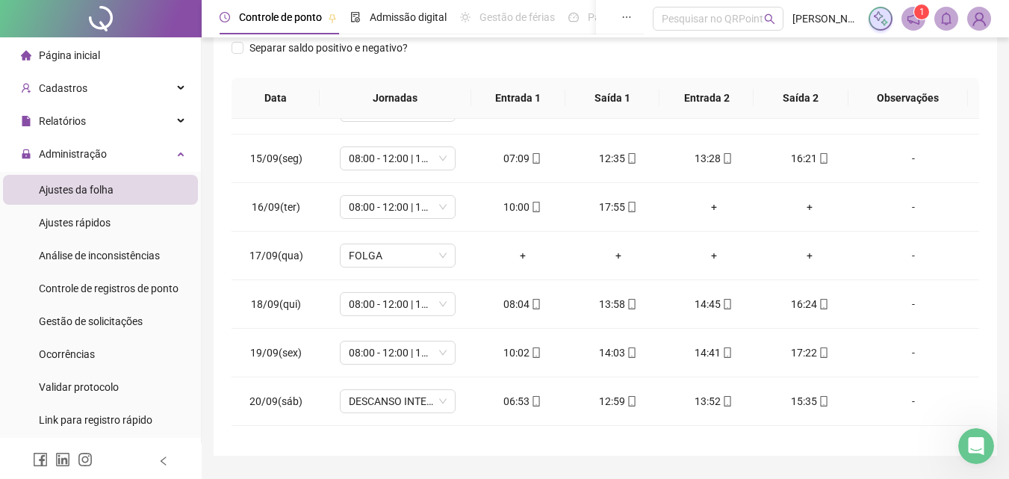
scroll to position [701, 0]
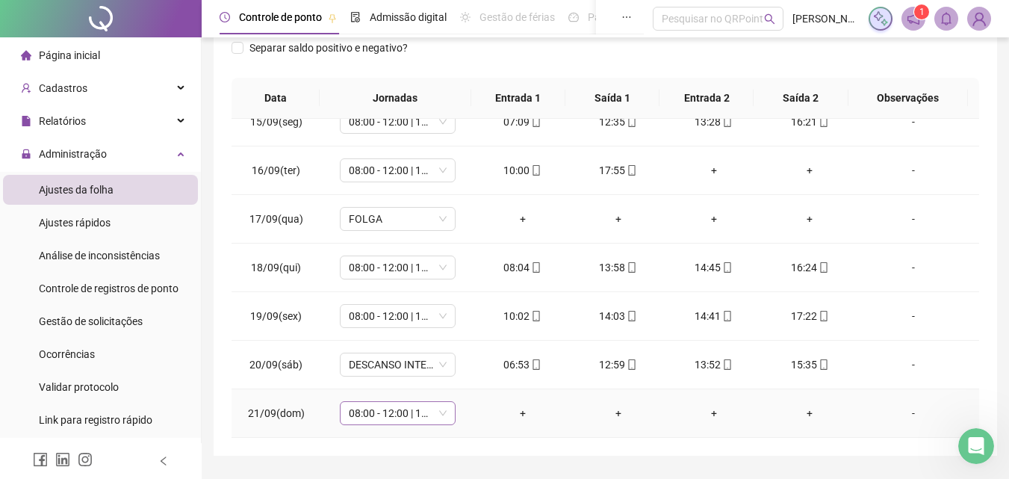
click at [407, 424] on div "08:00 - 12:00 | 13:00 - 16:20" at bounding box center [398, 413] width 116 height 24
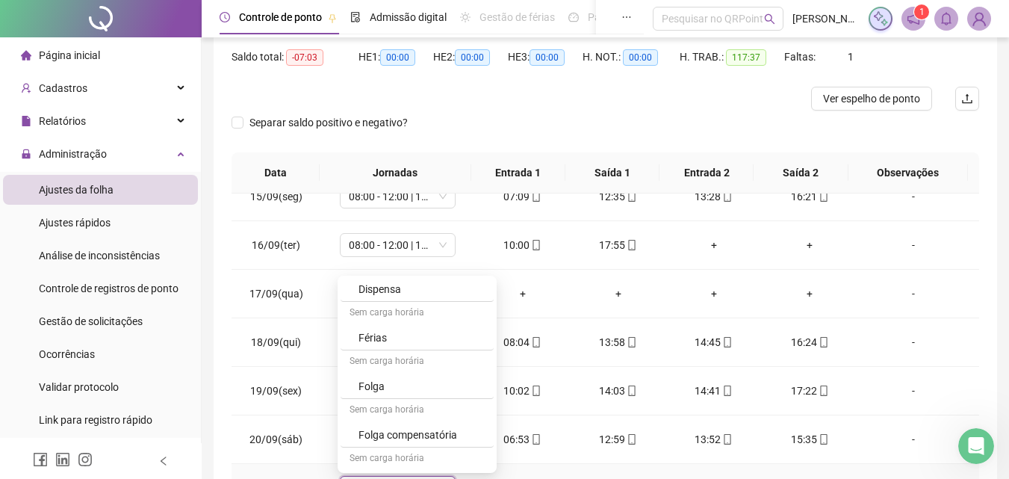
scroll to position [197, 0]
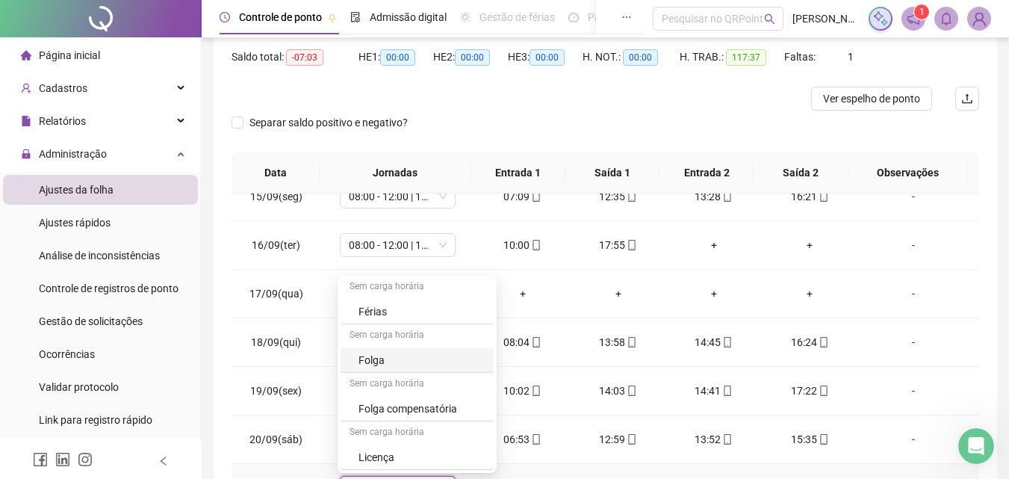
click at [424, 354] on div "Folga" at bounding box center [422, 360] width 126 height 16
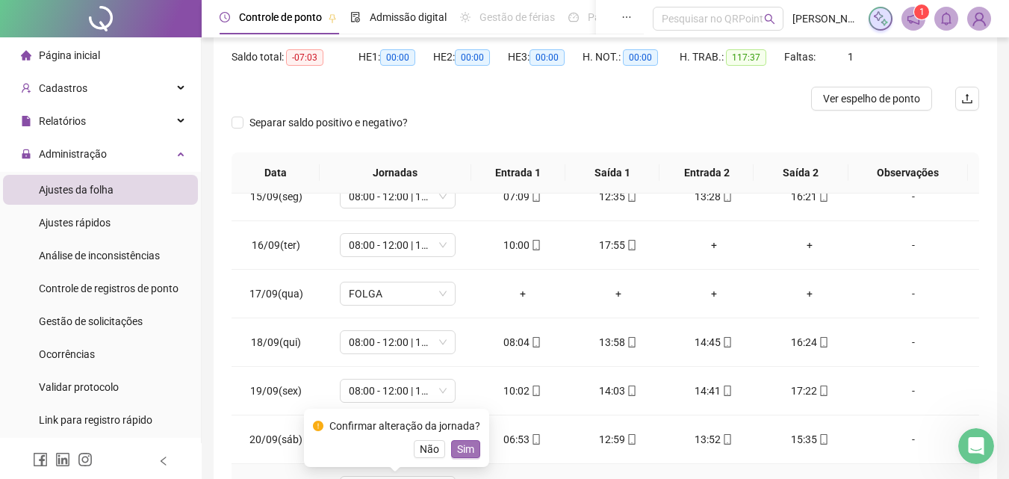
click at [451, 453] on button "Sim" at bounding box center [465, 449] width 29 height 18
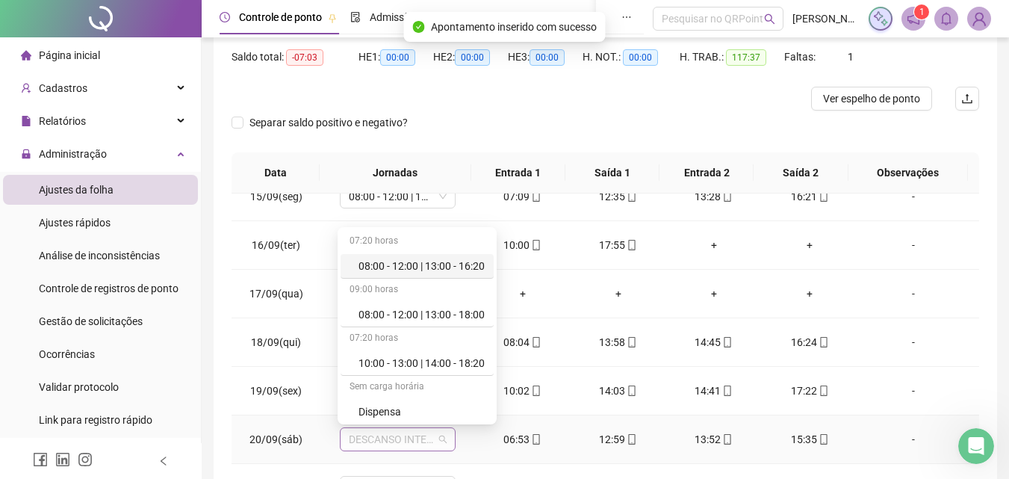
click at [403, 441] on span "DESCANSO INTER-JORNADA" at bounding box center [398, 439] width 98 height 22
click at [400, 275] on div "08:00 - 12:00 | 13:00 - 16:20" at bounding box center [417, 266] width 153 height 25
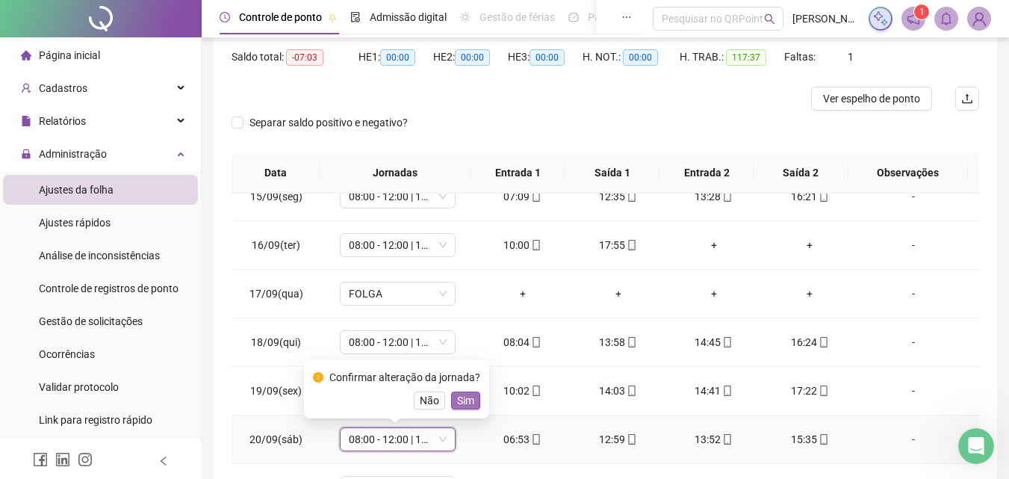
click at [459, 406] on span "Sim" at bounding box center [465, 400] width 17 height 16
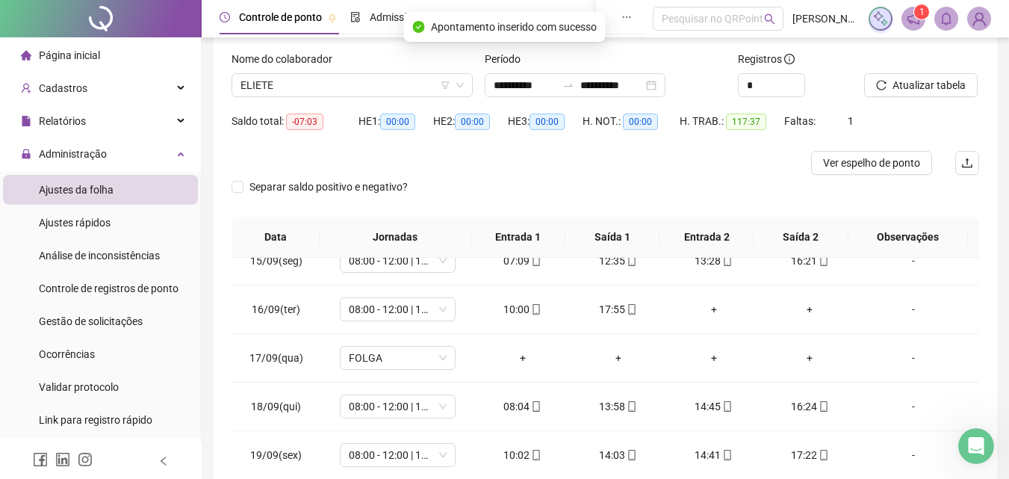
scroll to position [76, 0]
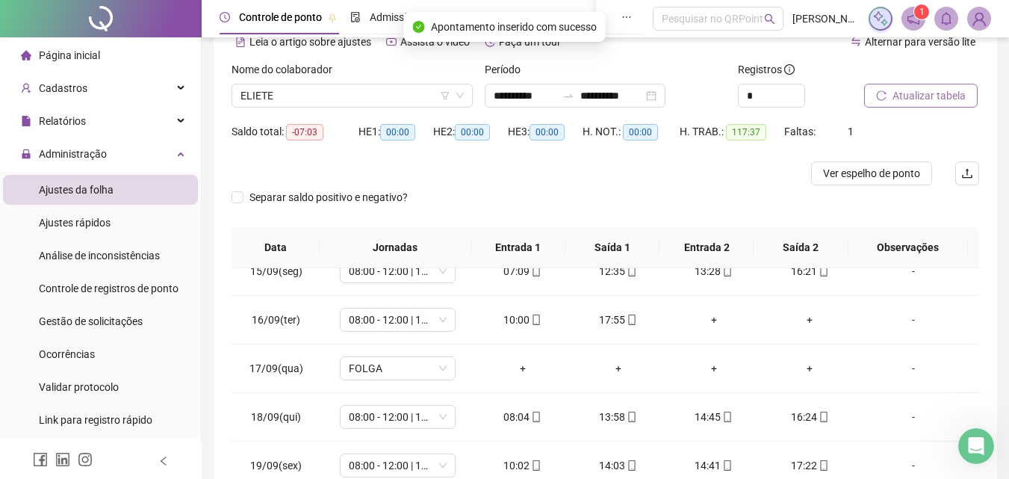
click at [912, 103] on span "Atualizar tabela" at bounding box center [929, 95] width 73 height 16
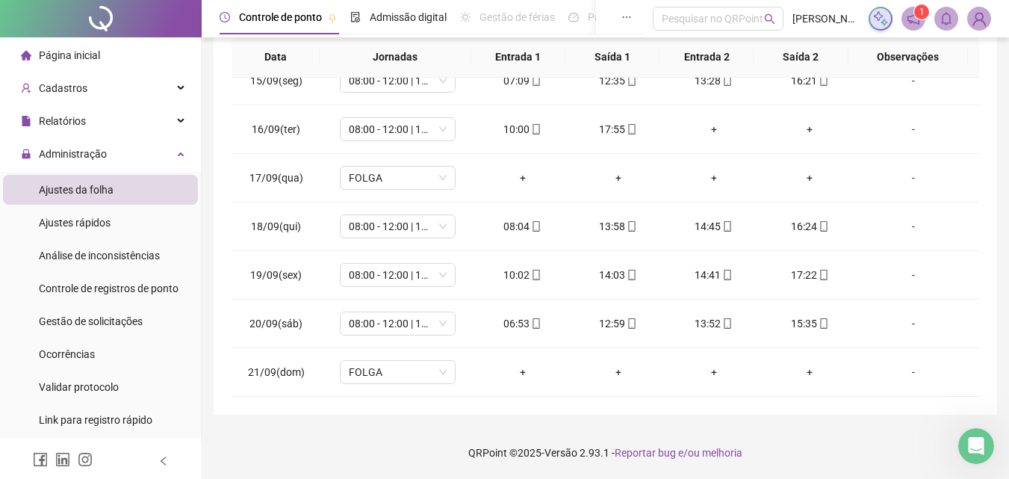
scroll to position [0, 0]
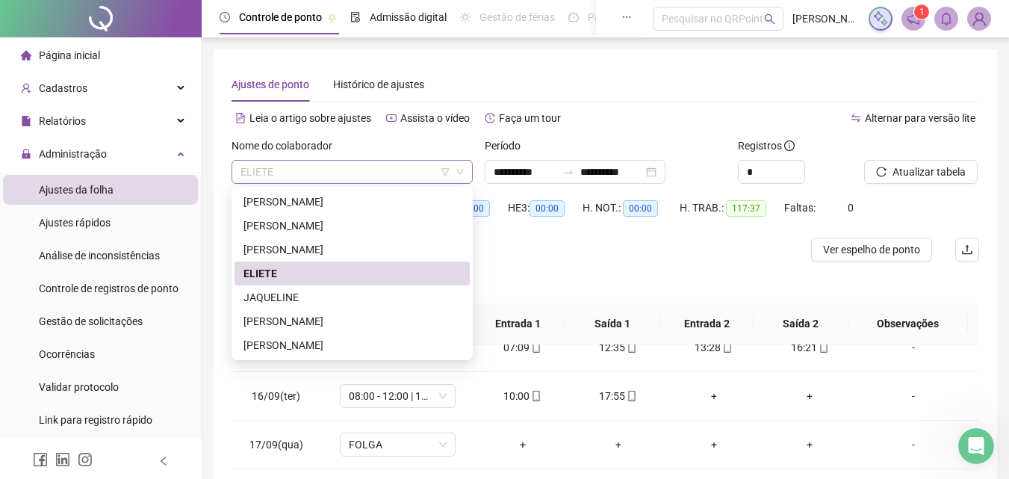
click at [415, 177] on span "ELIETE" at bounding box center [352, 172] width 223 height 22
click at [267, 329] on div "[PERSON_NAME]" at bounding box center [352, 321] width 235 height 24
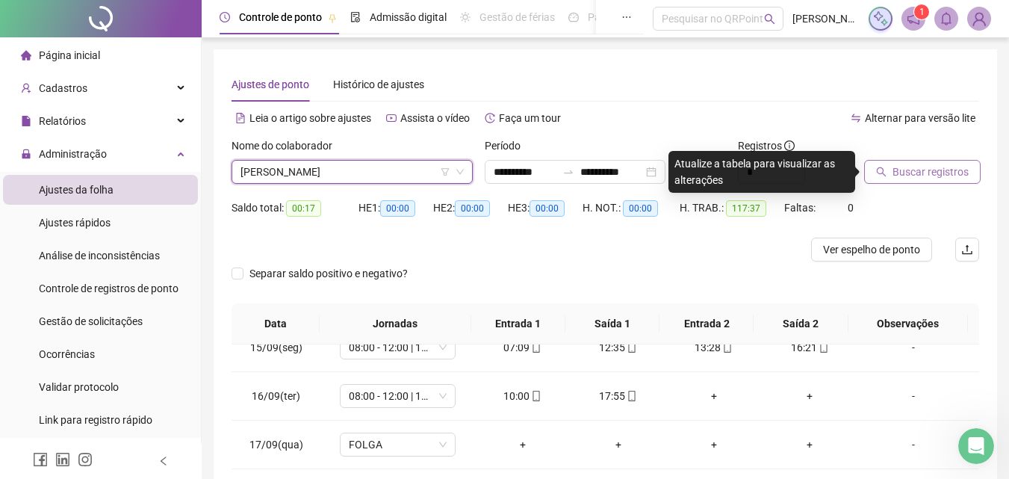
click at [931, 168] on span "Buscar registros" at bounding box center [931, 172] width 76 height 16
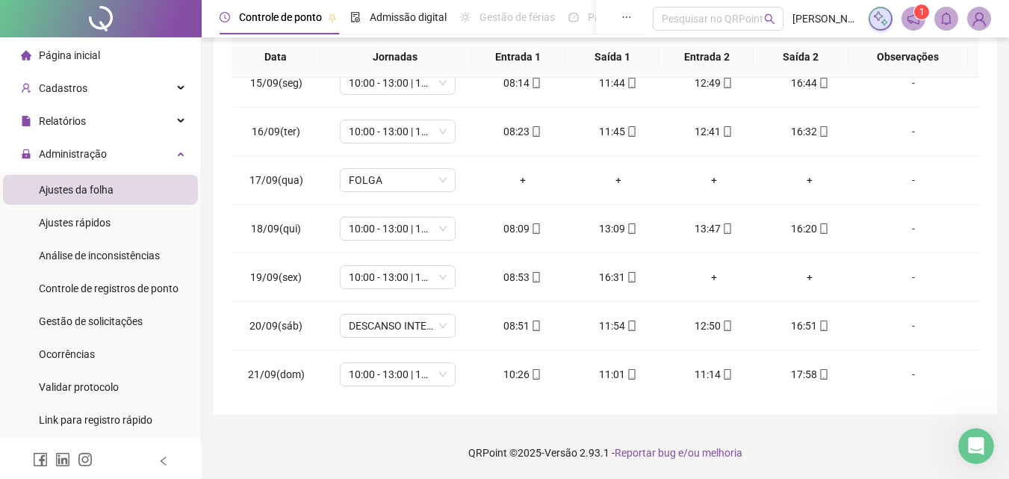
scroll to position [688, 0]
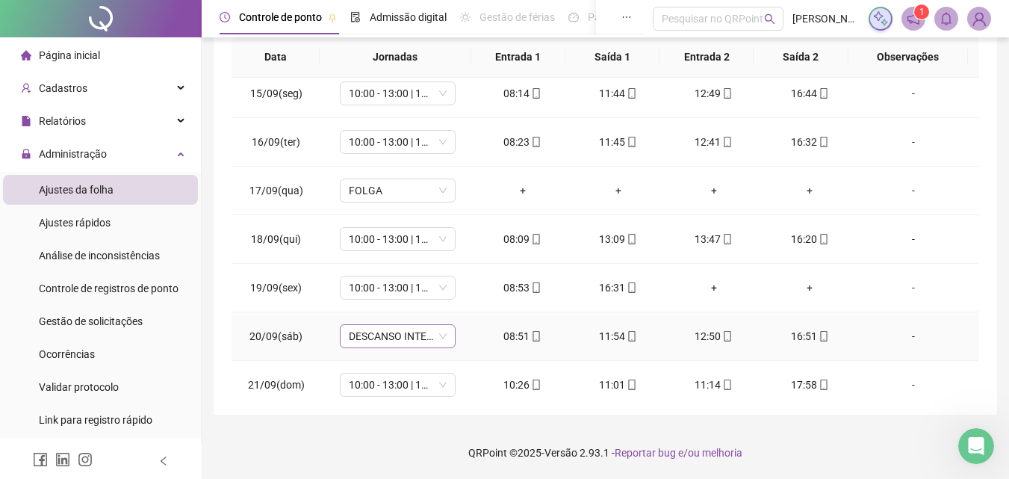
click at [417, 333] on span "DESCANSO INTER-JORNADA" at bounding box center [398, 336] width 98 height 22
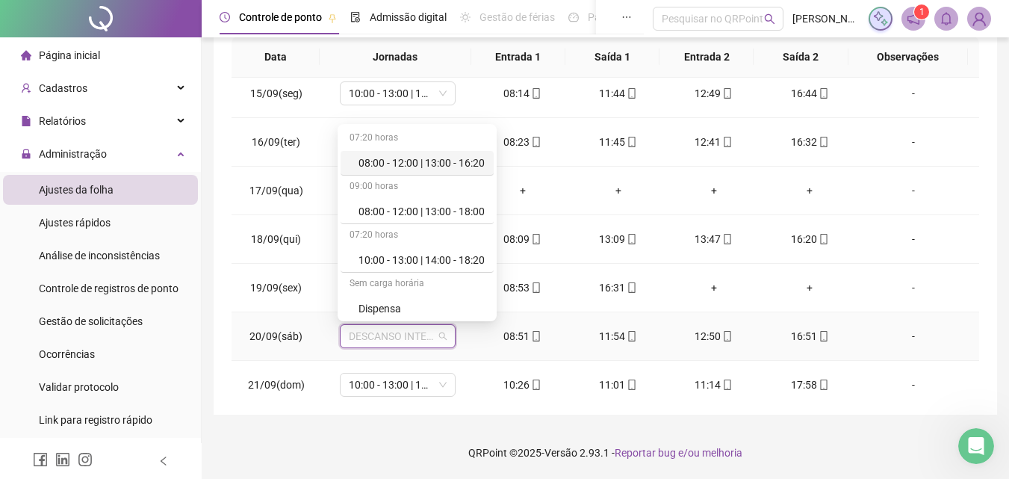
click at [437, 155] on div "08:00 - 12:00 | 13:00 - 16:20" at bounding box center [422, 163] width 126 height 16
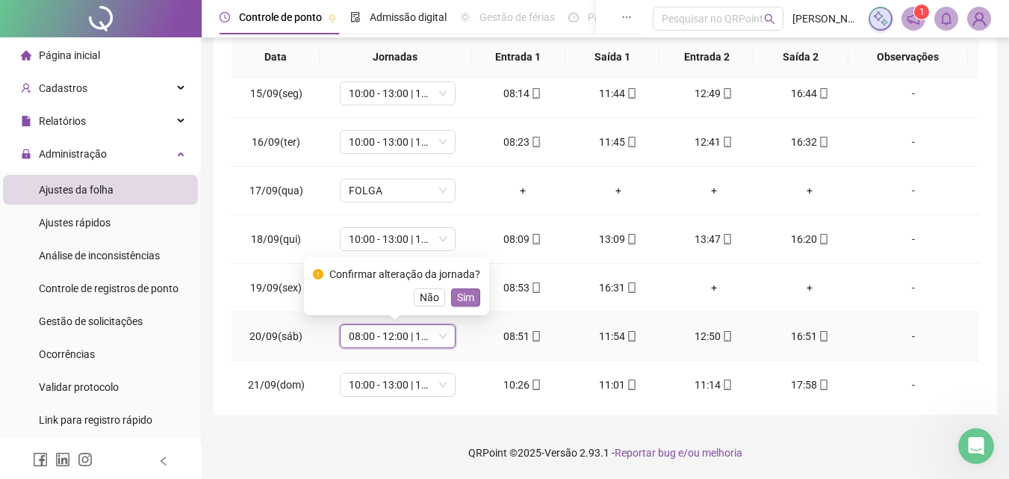
click at [457, 305] on span "Sim" at bounding box center [465, 297] width 17 height 16
click at [456, 305] on td "10:00 - 13:00 | 14:00 - 18:20" at bounding box center [397, 288] width 154 height 49
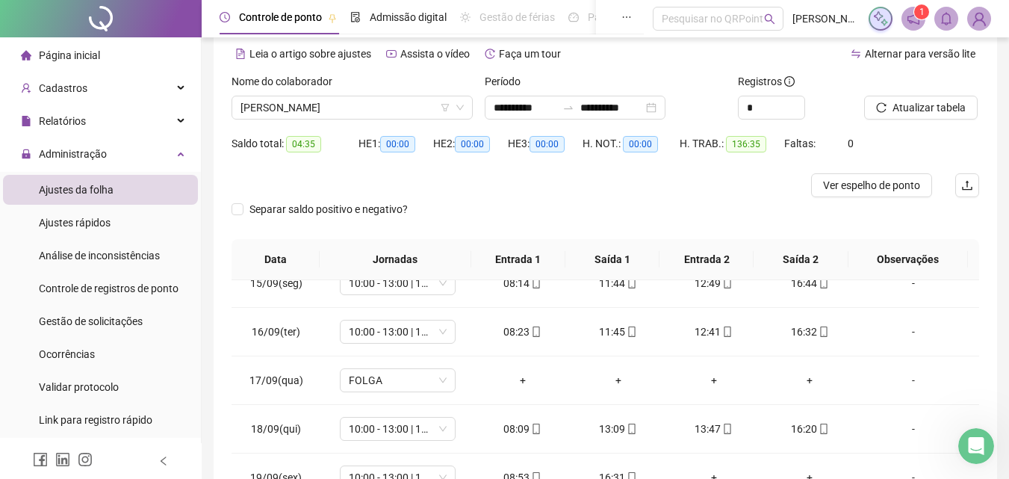
scroll to position [0, 0]
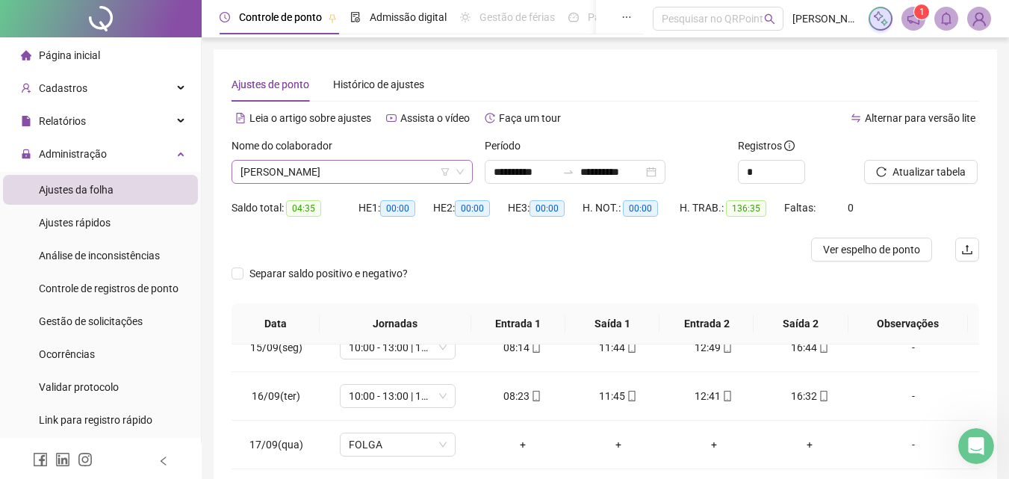
click at [424, 161] on div "[PERSON_NAME]" at bounding box center [352, 172] width 241 height 24
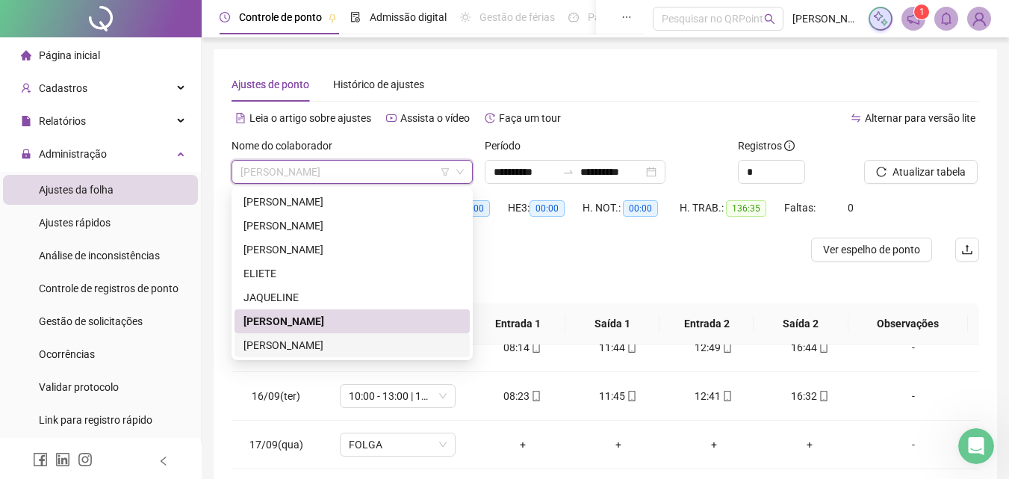
click at [324, 350] on div "[PERSON_NAME]" at bounding box center [351, 345] width 217 height 16
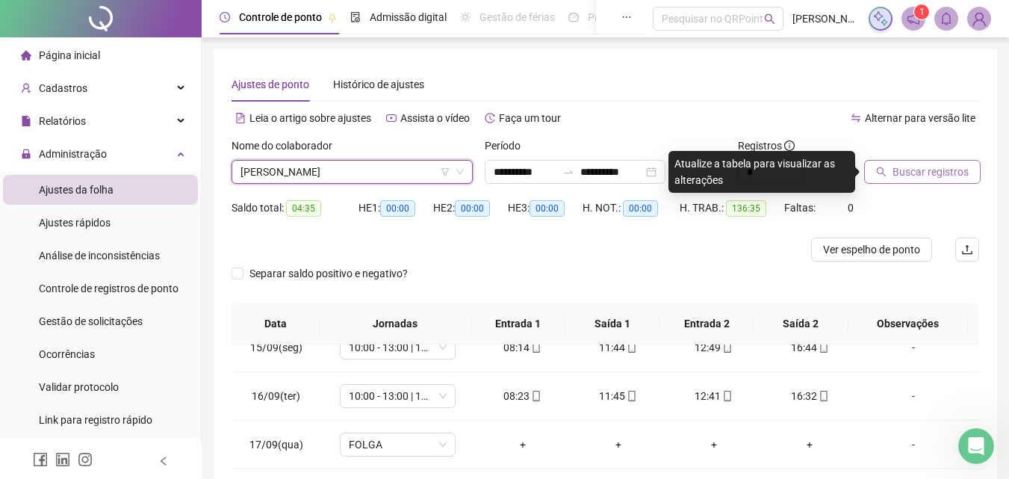
click at [903, 165] on span "Buscar registros" at bounding box center [931, 172] width 76 height 16
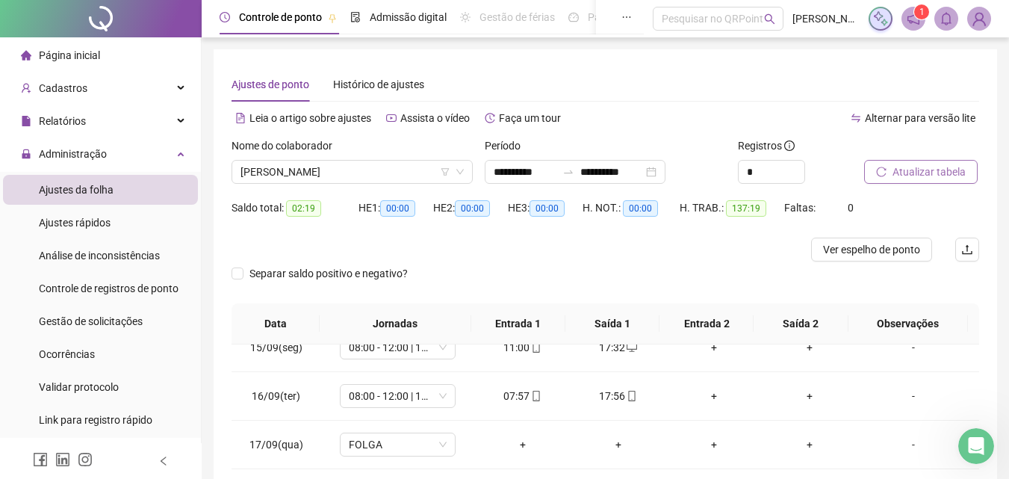
scroll to position [258, 0]
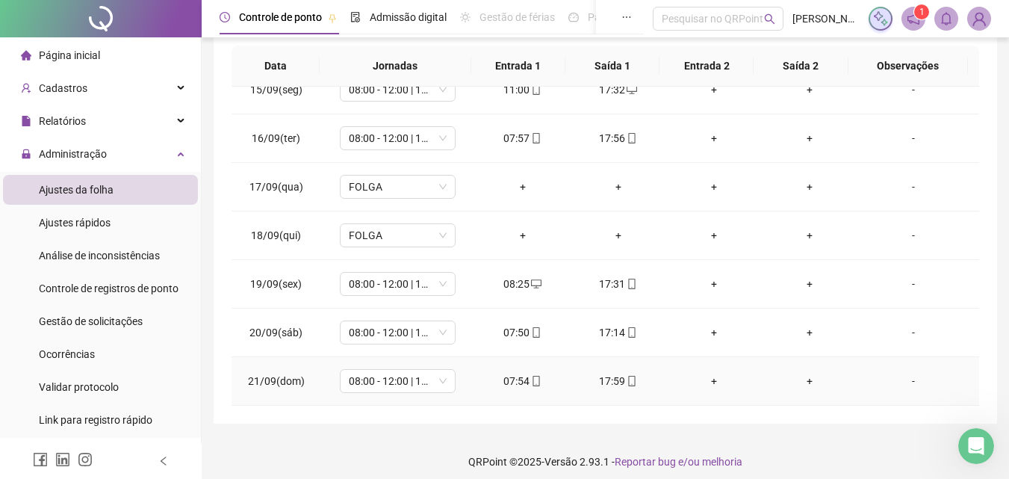
drag, startPoint x: 965, startPoint y: 395, endPoint x: 973, endPoint y: 381, distance: 16.4
click at [965, 394] on td "-" at bounding box center [918, 381] width 122 height 49
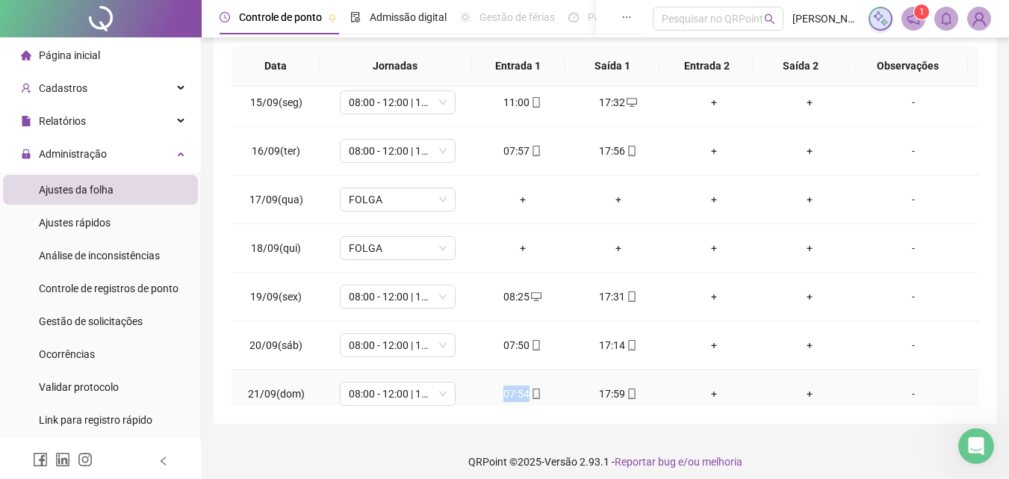
scroll to position [701, 0]
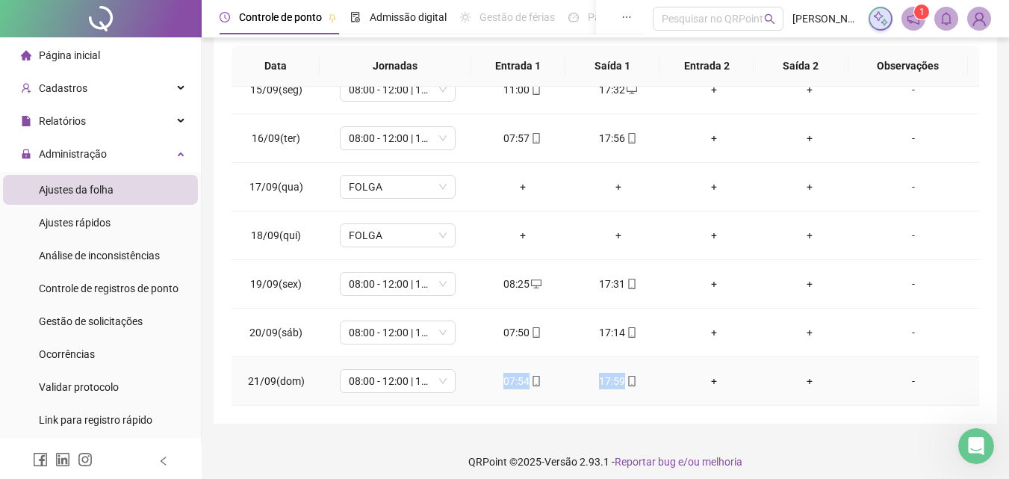
drag, startPoint x: 497, startPoint y: 392, endPoint x: 646, endPoint y: 397, distance: 148.7
click at [646, 397] on tr "21/09(dom) 08:00 - 12:00 | 13:00 - 18:00 07:54 17:59 + + -" at bounding box center [606, 381] width 748 height 49
click at [781, 448] on footer "QRPoint © 2025 - Versão 2.93.1 - Reportar bug e/ou melhoria" at bounding box center [605, 461] width 807 height 52
